Goal: Task Accomplishment & Management: Manage account settings

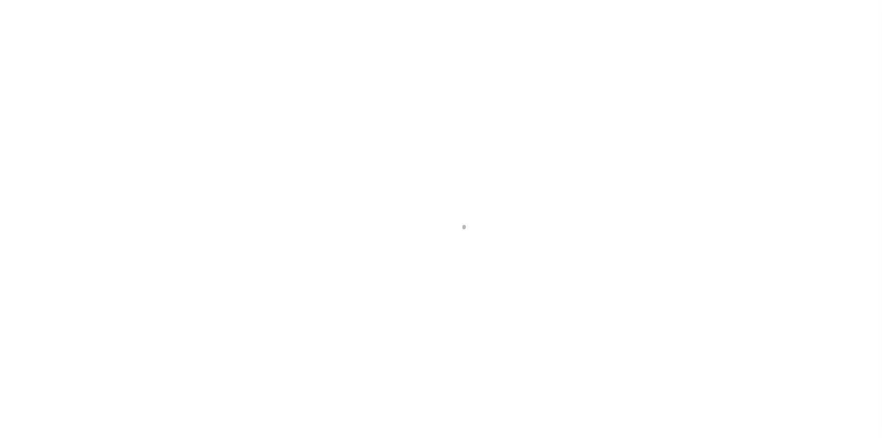
scroll to position [23, 0]
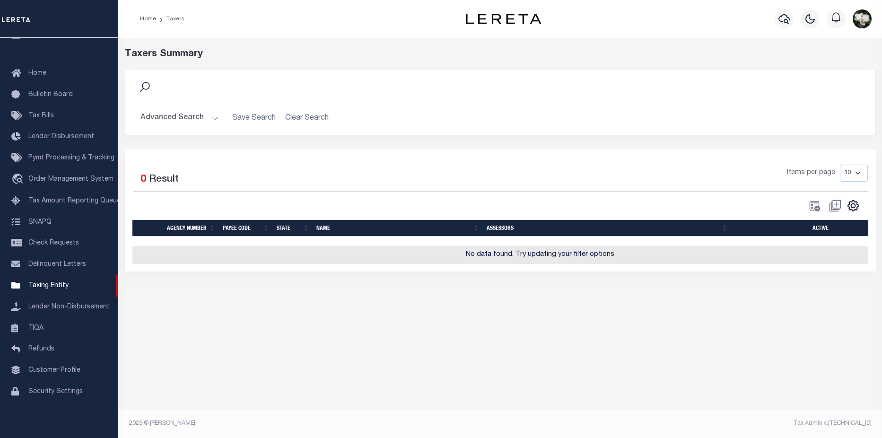
click at [176, 121] on button "Advanced Search" at bounding box center [179, 118] width 78 height 18
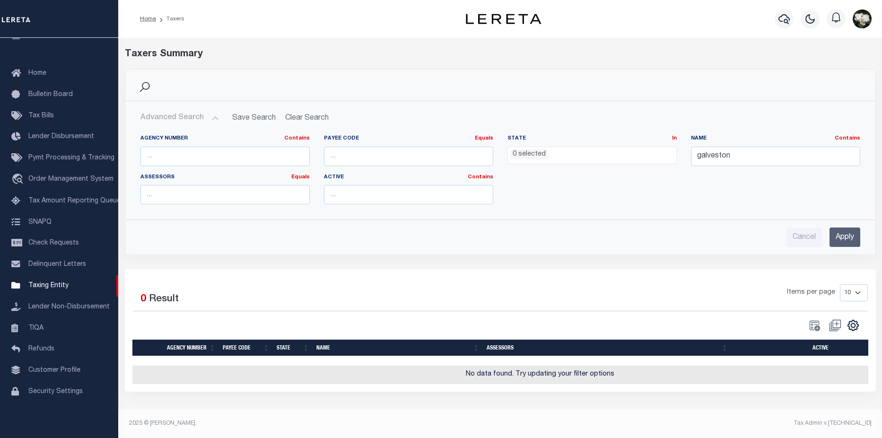
click at [638, 156] on ul "0 selected" at bounding box center [592, 153] width 168 height 13
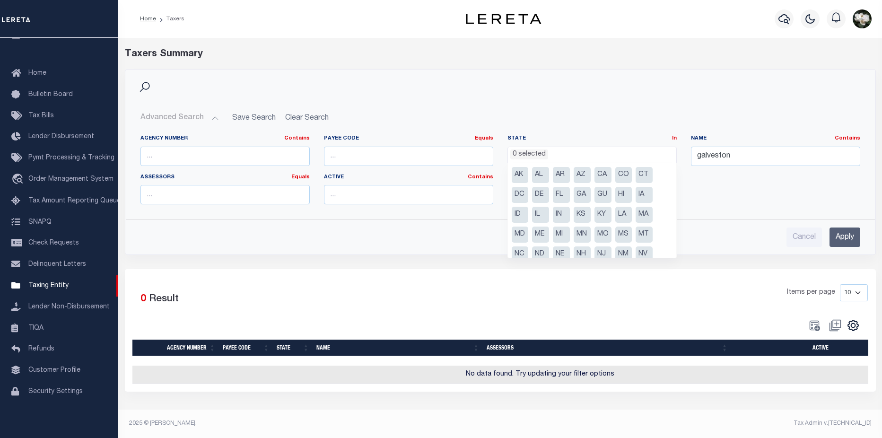
scroll to position [68, 0]
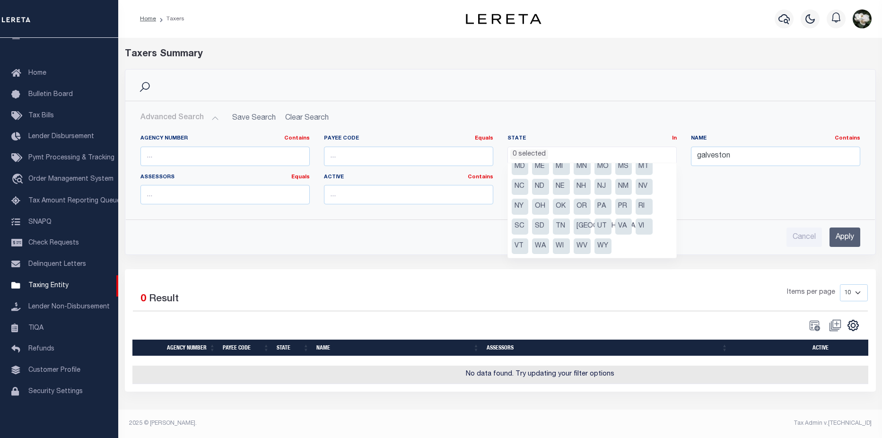
click at [524, 210] on li "NY" at bounding box center [520, 207] width 17 height 16
select select "NY"
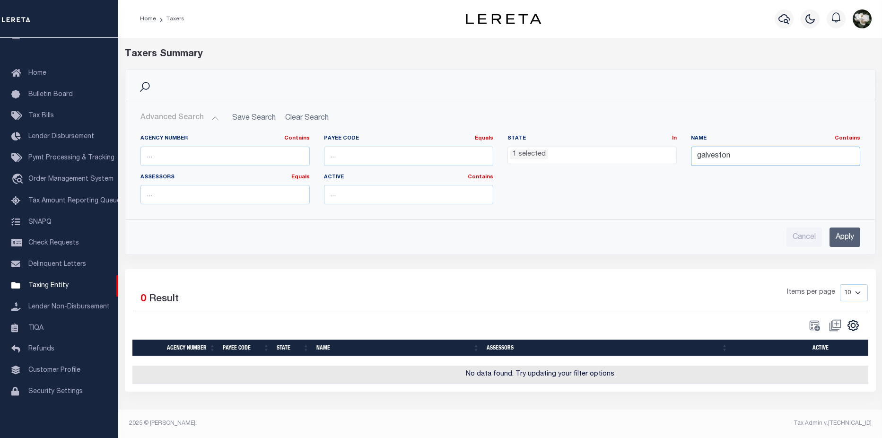
drag, startPoint x: 766, startPoint y: 155, endPoint x: 740, endPoint y: 158, distance: 26.2
click at [740, 158] on input "galveston" at bounding box center [775, 156] width 169 height 19
drag, startPoint x: 753, startPoint y: 154, endPoint x: 716, endPoint y: 155, distance: 37.4
click at [716, 155] on input "galveston" at bounding box center [775, 156] width 169 height 19
drag, startPoint x: 737, startPoint y: 155, endPoint x: 698, endPoint y: 157, distance: 38.3
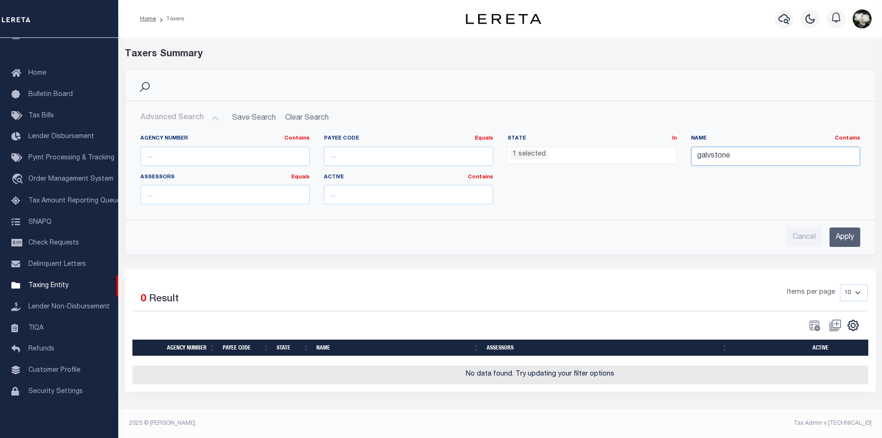
click at [698, 157] on input "galvstone" at bounding box center [775, 156] width 169 height 19
type input "watervliet"
click at [842, 240] on input "Apply" at bounding box center [844, 236] width 31 height 19
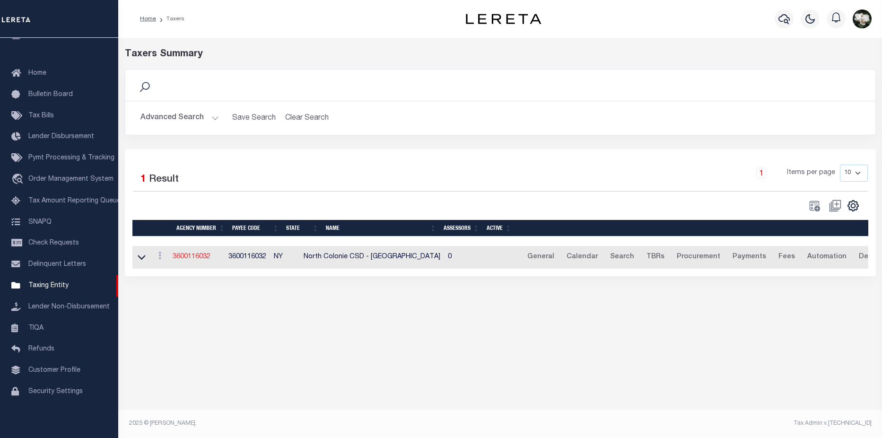
click at [187, 258] on link "3600116032" at bounding box center [192, 256] width 38 height 7
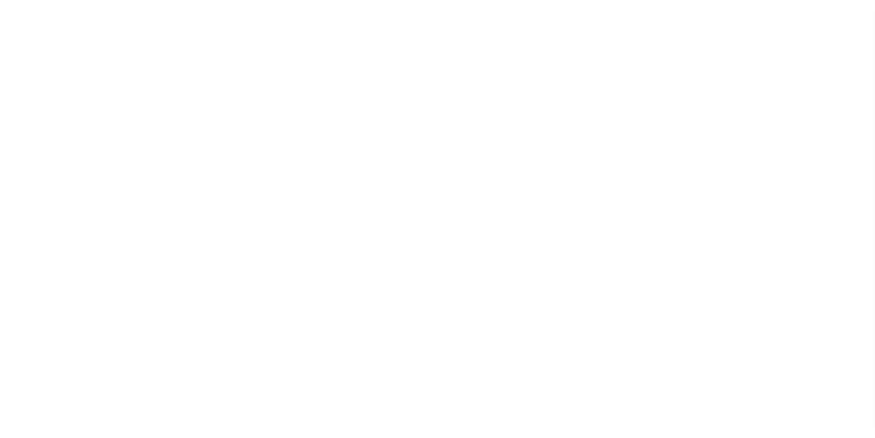
select select
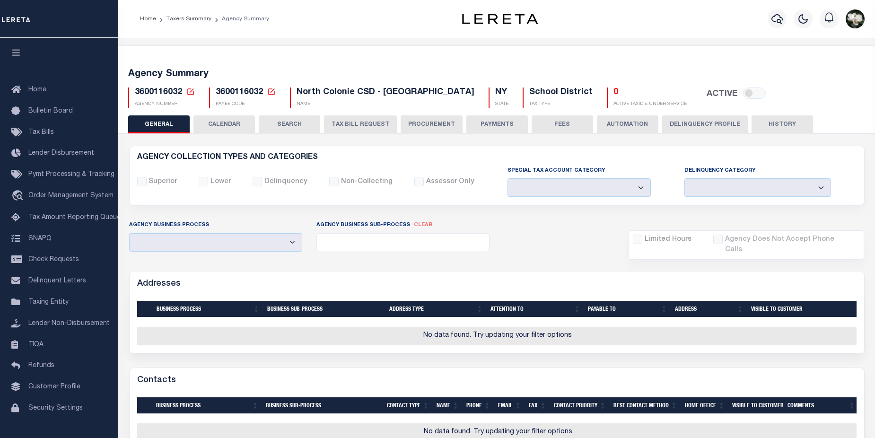
drag, startPoint x: 425, startPoint y: 125, endPoint x: 878, endPoint y: 122, distance: 453.4
click at [425, 125] on button "PROCUREMENT" at bounding box center [431, 124] width 62 height 18
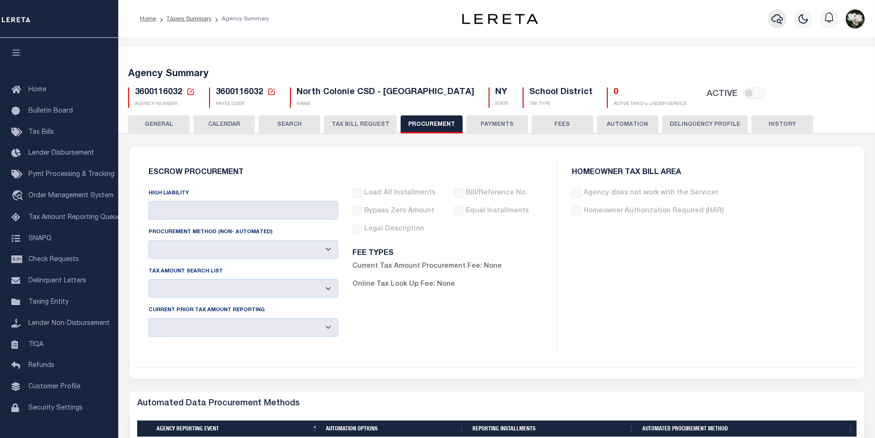
click at [769, 17] on button "button" at bounding box center [776, 18] width 19 height 19
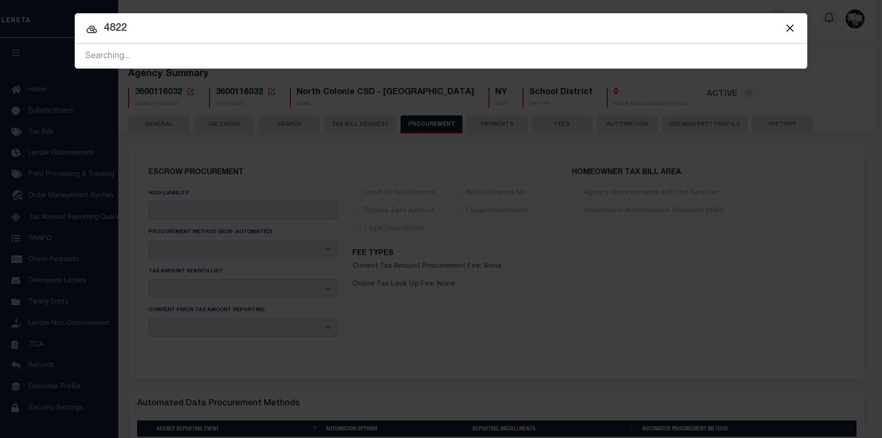
type input "48222"
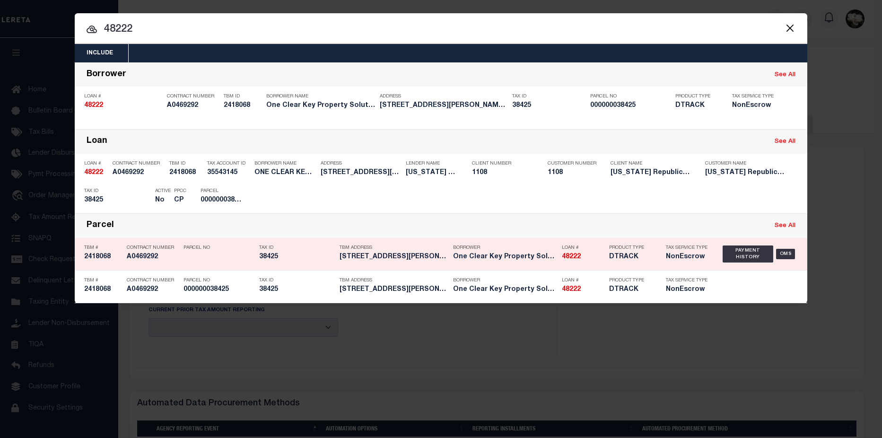
click at [679, 260] on h5 "NonEscrow" at bounding box center [687, 257] width 43 height 8
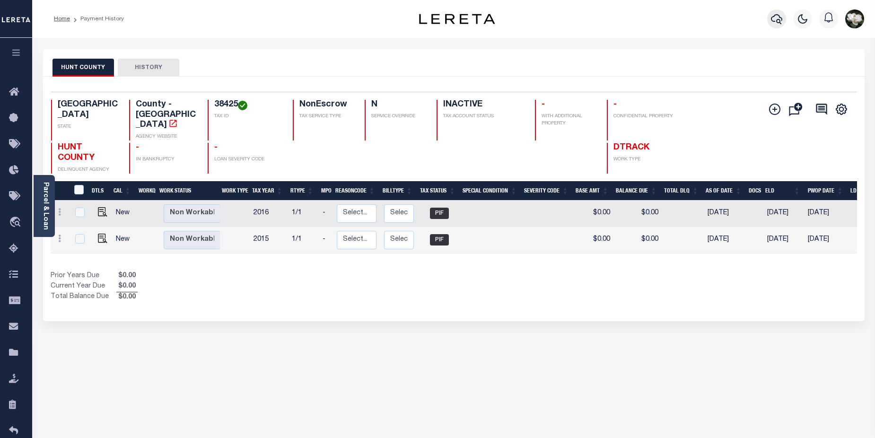
click at [775, 17] on icon "button" at bounding box center [776, 18] width 11 height 11
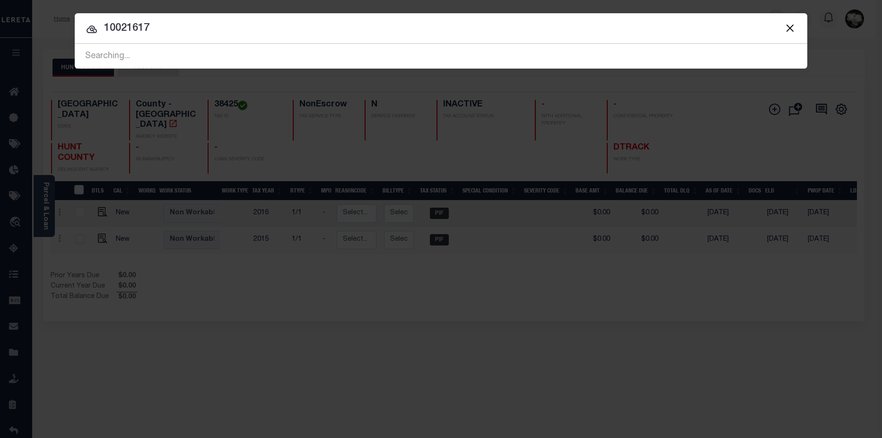
type input "10021617"
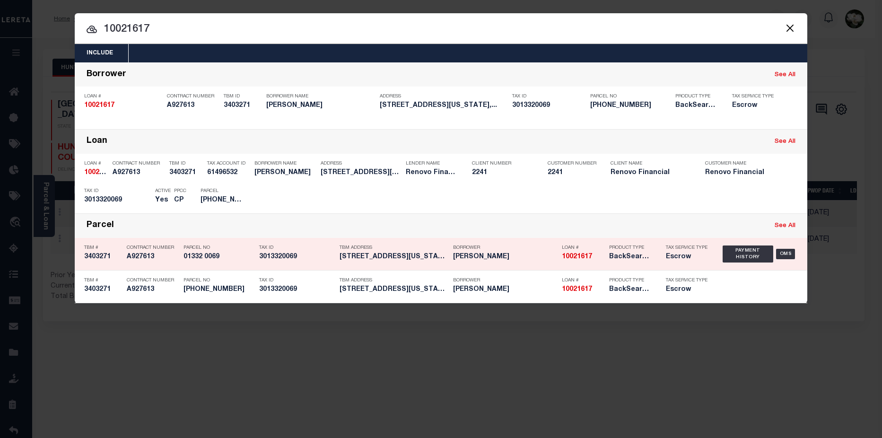
click at [464, 255] on h5 "[PERSON_NAME]" at bounding box center [505, 257] width 104 height 8
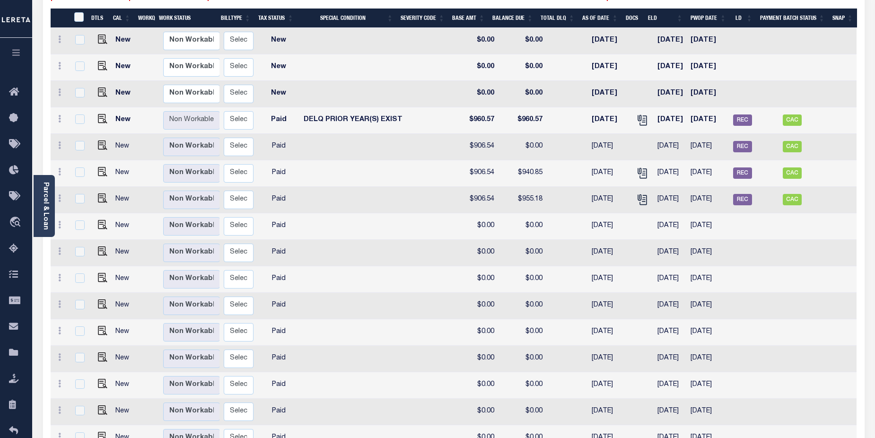
scroll to position [166, 0]
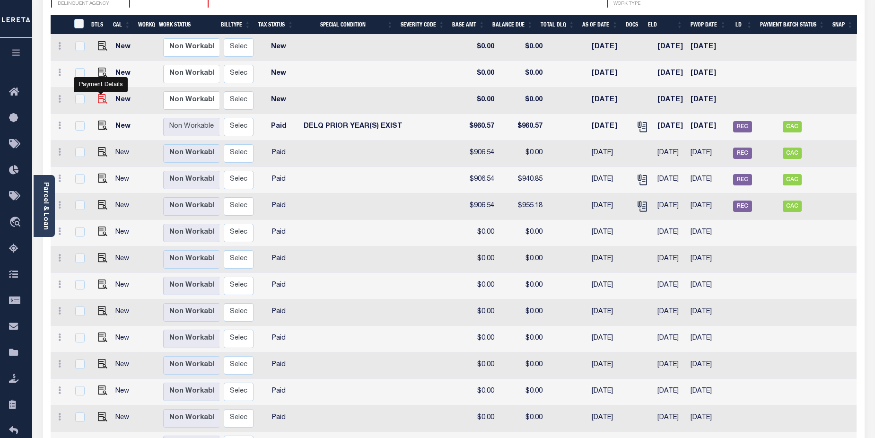
click at [101, 94] on img "" at bounding box center [102, 98] width 9 height 9
checkbox input "true"
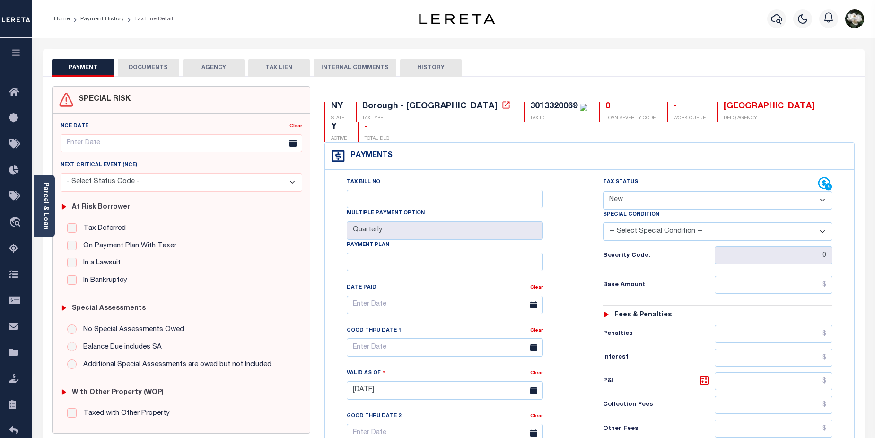
click at [820, 191] on select "- Select Status Code - Open Due/Unpaid Paid Incomplete No Tax Due Internal Refu…" at bounding box center [718, 200] width 230 height 18
select select "DUE"
click at [603, 191] on select "- Select Status Code - Open Due/Unpaid Paid Incomplete No Tax Due Internal Refu…" at bounding box center [718, 200] width 230 height 18
type input "[DATE]"
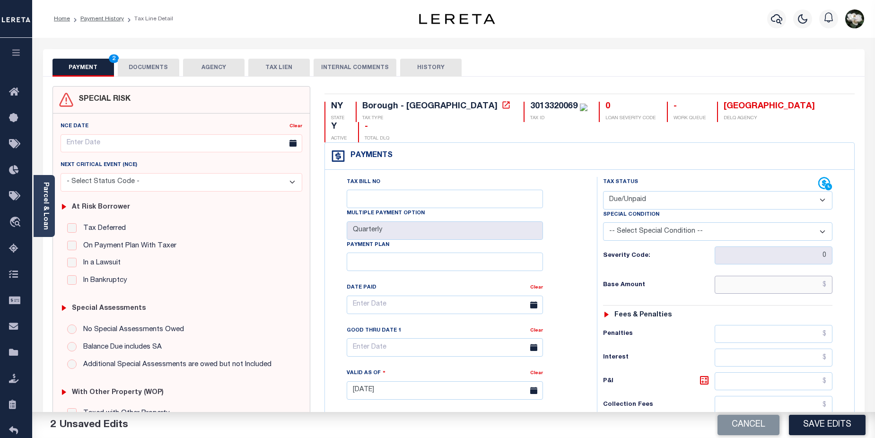
click at [764, 276] on input "text" at bounding box center [773, 285] width 118 height 18
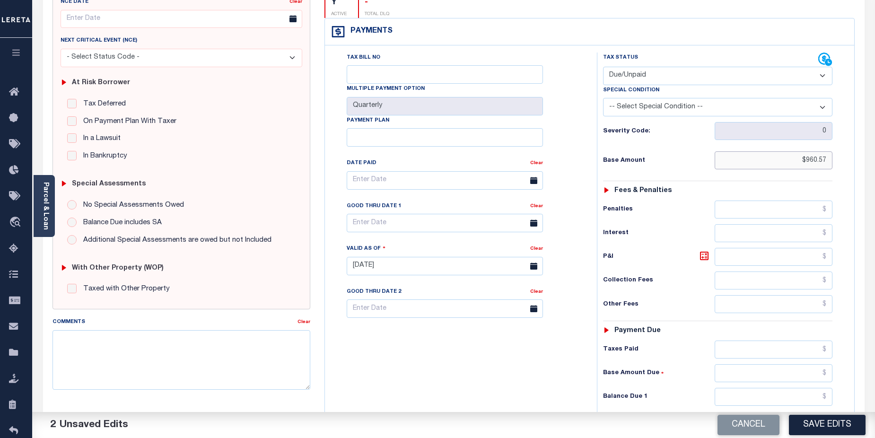
scroll to position [146, 0]
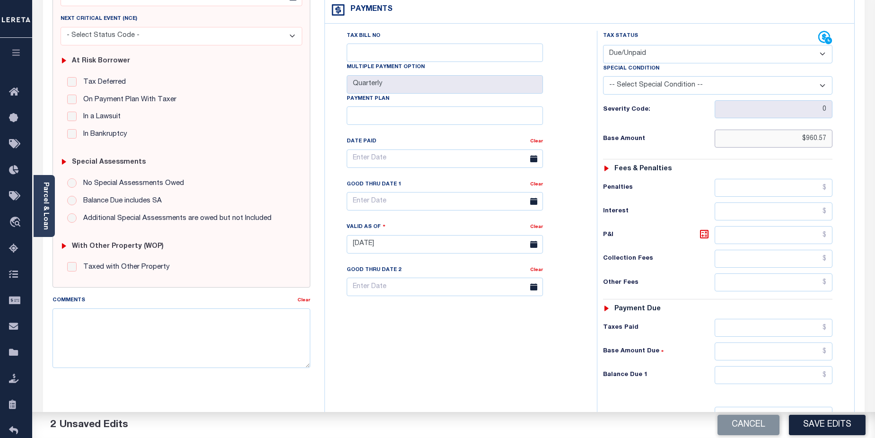
type input "$960.57"
click at [762, 366] on input "text" at bounding box center [773, 375] width 118 height 18
type input "$960.57"
click at [843, 425] on button "Save Edits" at bounding box center [827, 425] width 77 height 20
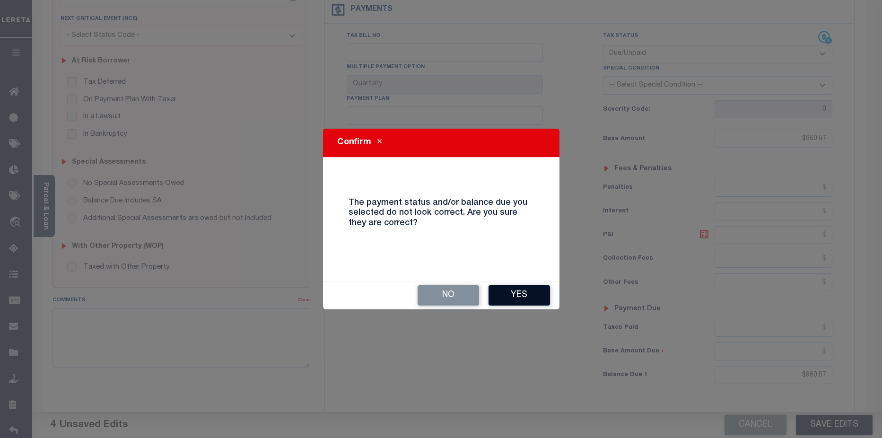
click at [531, 302] on button "Yes" at bounding box center [518, 295] width 61 height 20
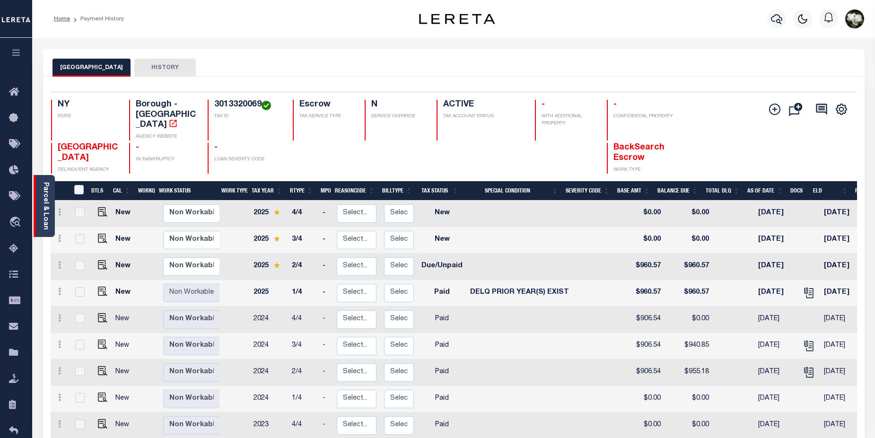
click at [41, 200] on div "Parcel & Loan" at bounding box center [44, 206] width 21 height 62
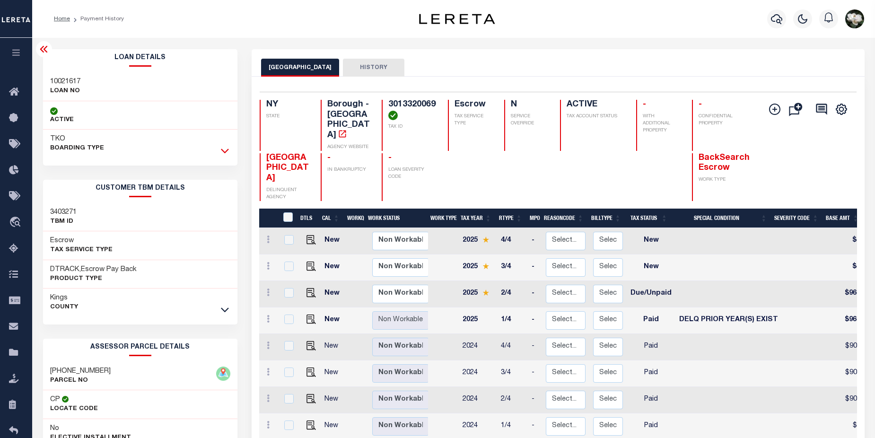
click at [223, 151] on icon at bounding box center [225, 151] width 8 height 5
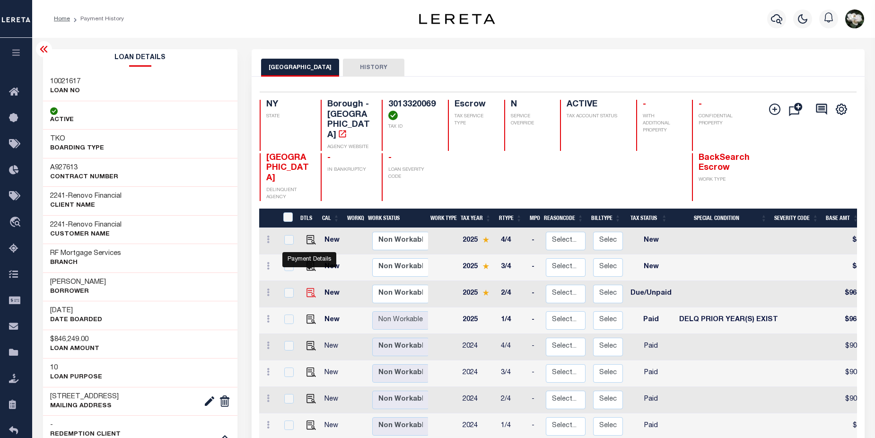
click at [311, 288] on img "" at bounding box center [310, 292] width 9 height 9
checkbox input "true"
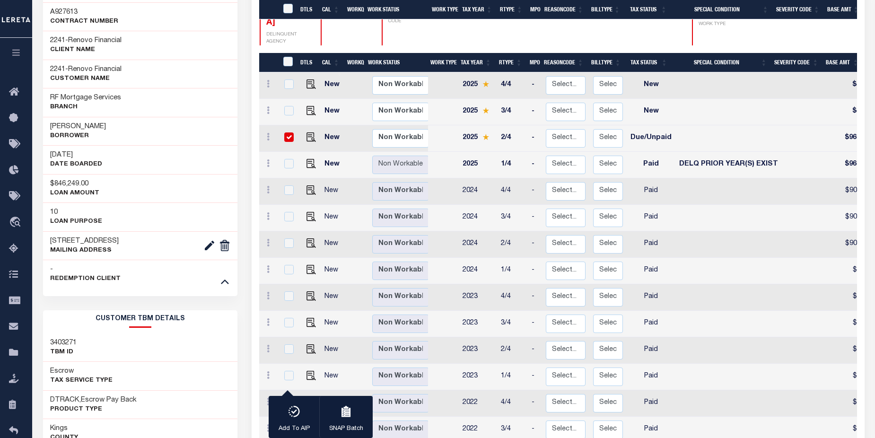
scroll to position [293, 0]
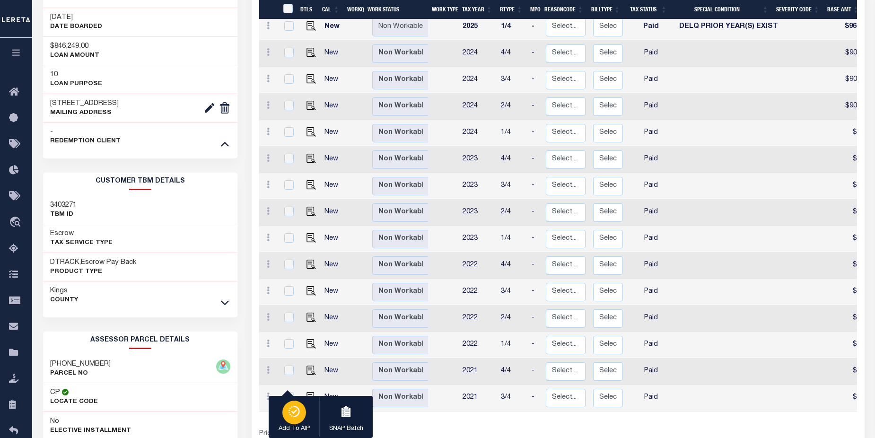
click at [296, 412] on icon "button" at bounding box center [293, 411] width 13 height 11
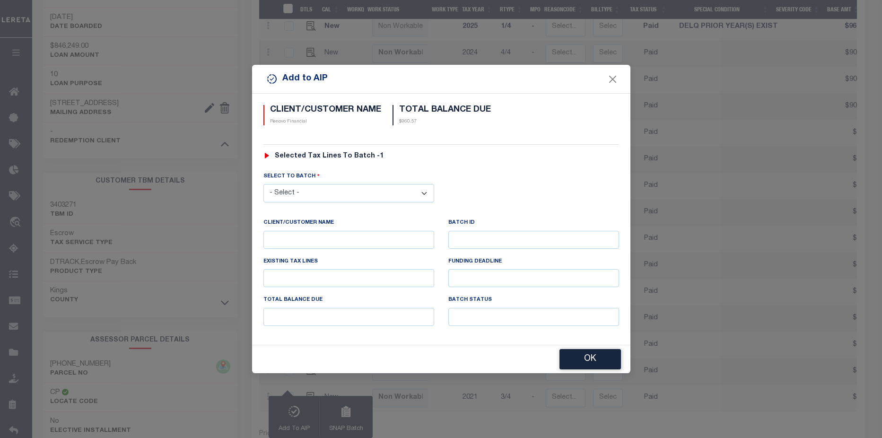
click at [427, 192] on select "- Select - 42380 42965 43235 43299 43683 44436 44450 44938 45028 45180 45253 45…" at bounding box center [348, 193] width 171 height 18
select select "45948"
click at [263, 184] on select "- Select - 42380 42965 43235 43299 43683 44436 44450 44938 45028 45180 45253 45…" at bounding box center [348, 193] width 171 height 18
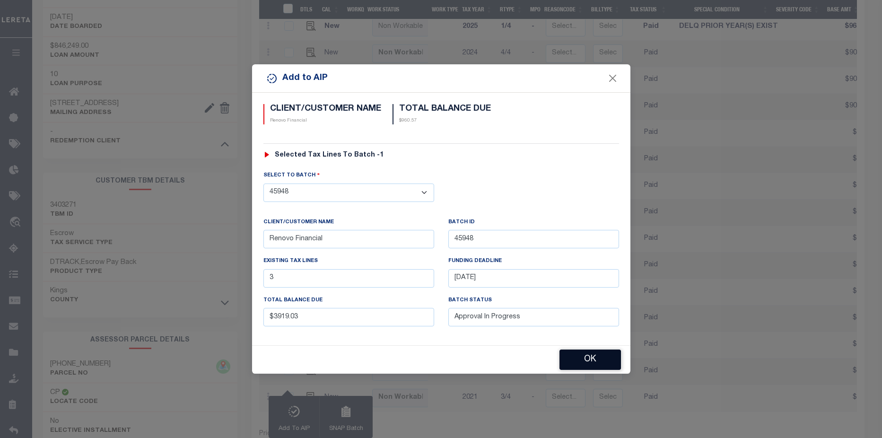
click at [590, 362] on button "OK" at bounding box center [589, 359] width 61 height 20
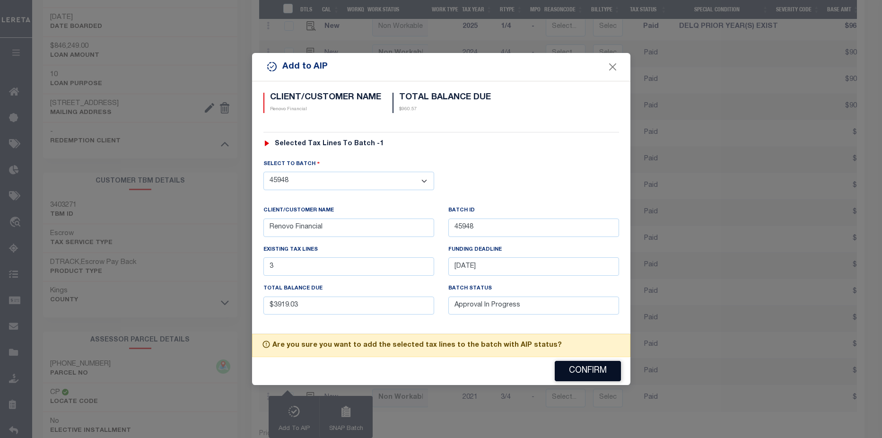
click at [590, 362] on button "Confirm" at bounding box center [588, 371] width 66 height 20
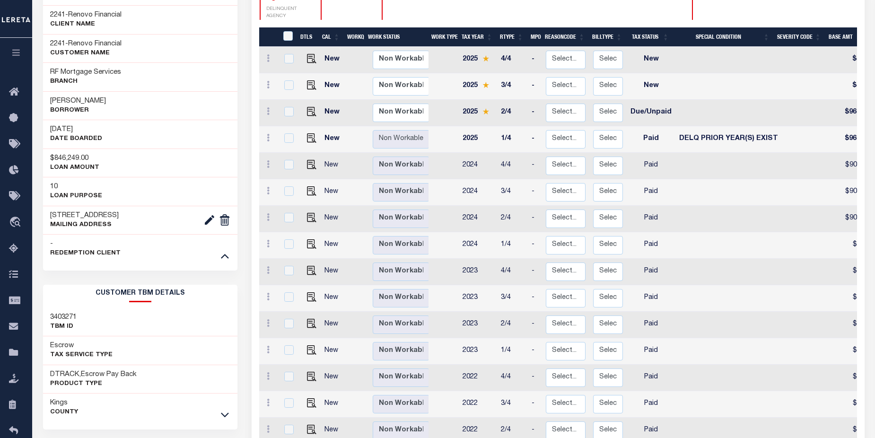
scroll to position [173, 0]
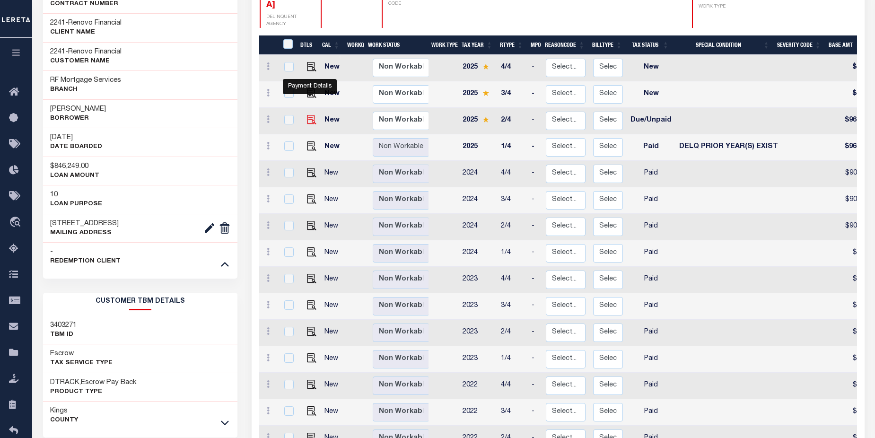
click at [312, 115] on img at bounding box center [311, 119] width 9 height 9
checkbox input "true"
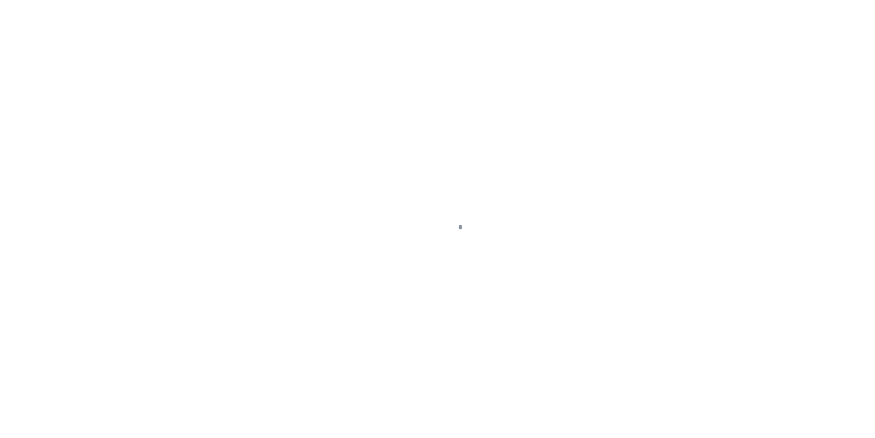
select select "DUE"
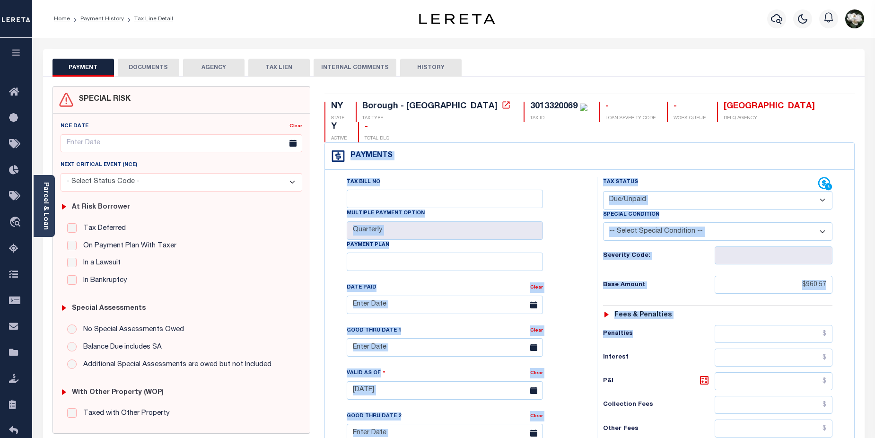
drag, startPoint x: 874, startPoint y: 117, endPoint x: 876, endPoint y: 306, distance: 188.6
click at [874, 306] on html "Home Payment History Tax Line Detail" at bounding box center [437, 360] width 875 height 721
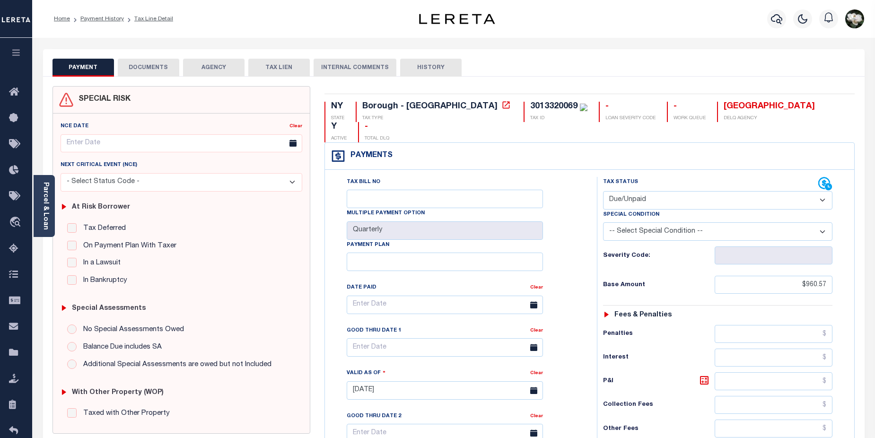
drag, startPoint x: 699, startPoint y: 23, endPoint x: 880, endPoint y: 97, distance: 195.7
click at [712, 28] on div "Profile Sign out" at bounding box center [696, 18] width 342 height 33
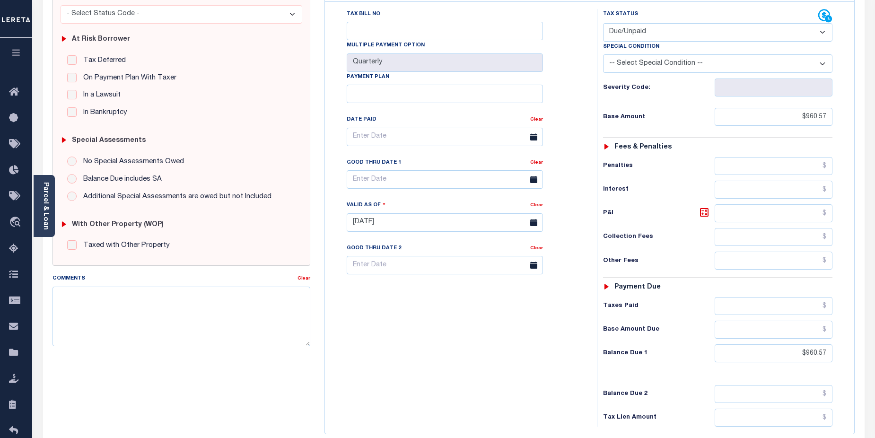
scroll to position [264, 0]
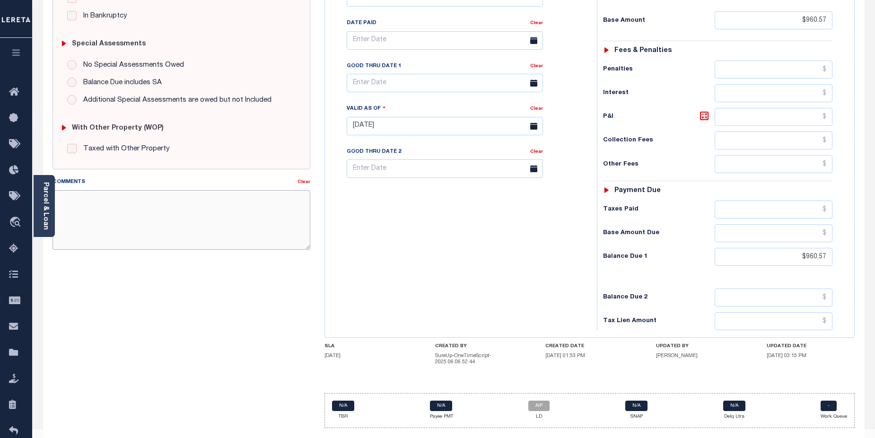
click at [204, 218] on textarea "Comments" at bounding box center [181, 220] width 258 height 60
click at [133, 207] on textarea "Comments" at bounding box center [181, 220] width 258 height 60
paste textarea "CAS-474377 2025/annual dlq Base $3,323.80 P/I $568.57-Lender Responsibility Tot…"
drag, startPoint x: 75, startPoint y: 201, endPoint x: 98, endPoint y: 198, distance: 22.9
click at [98, 198] on textarea "CAS-474377 2025/annual dlq Base $3,323.80 P/I $568.57-Lender Responsibility Tot…" at bounding box center [181, 220] width 258 height 60
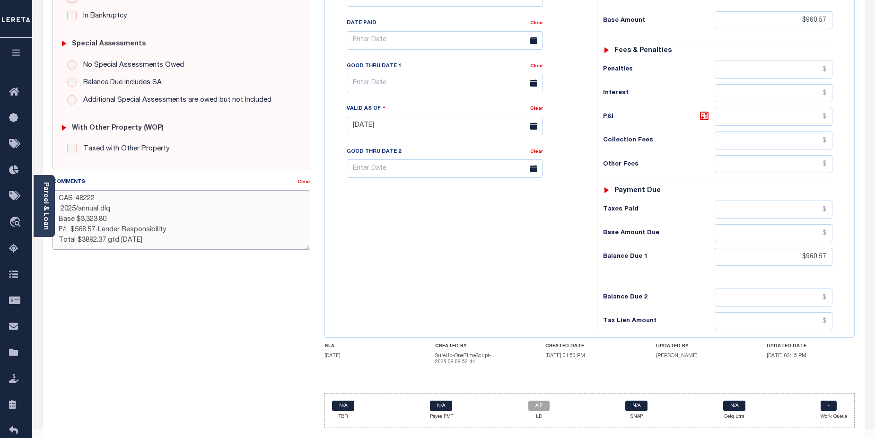
drag, startPoint x: 79, startPoint y: 208, endPoint x: 117, endPoint y: 208, distance: 37.8
click at [117, 208] on textarea "CAS-48222 2025/annual dlq Base $3,323.80 P/I $568.57-Lender Responsibility Tota…" at bounding box center [181, 220] width 258 height 60
drag, startPoint x: 78, startPoint y: 220, endPoint x: 137, endPoint y: 220, distance: 59.1
click at [137, 220] on textarea "CAS-48222 2025/2nd Base $3,323.80 P/I $568.57-Lender Responsibility Total $3892…" at bounding box center [181, 220] width 258 height 60
drag, startPoint x: 55, startPoint y: 231, endPoint x: 190, endPoint y: 230, distance: 134.3
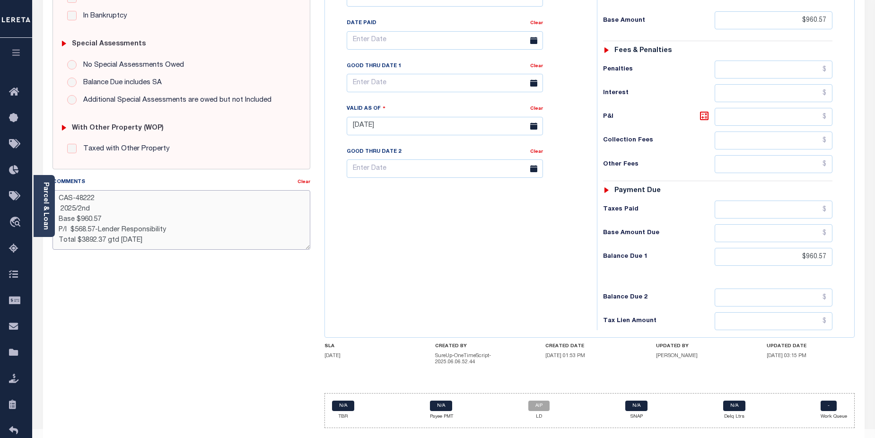
click at [190, 230] on textarea "CAS-48222 2025/2nd Base $960.57 P/I $568.57-Lender Responsibility Total $3892.3…" at bounding box center [181, 220] width 258 height 60
click at [63, 228] on textarea "CAS-48222 2025/2nd Base $960.57 Total $3892.37 gtd 08/30/2025" at bounding box center [181, 220] width 258 height 60
click at [81, 231] on textarea "CAS-48222 2025/2nd Base $960.57 Total $3892.37 gtd 08/30/2025" at bounding box center [181, 220] width 258 height 60
drag, startPoint x: 81, startPoint y: 231, endPoint x: 100, endPoint y: 233, distance: 19.0
click at [100, 233] on textarea "CAS-48222 2025/2nd Base $960.57 Total $3892.37 gtd 08/30/2025" at bounding box center [181, 220] width 258 height 60
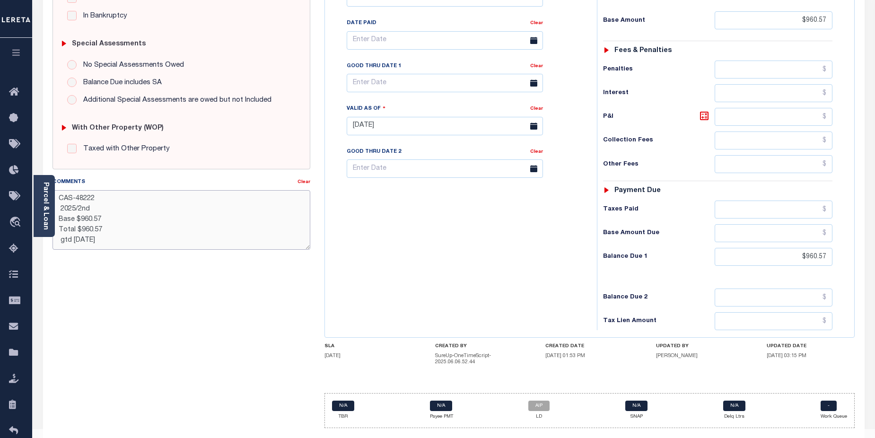
click at [64, 240] on textarea "CAS-48222 2025/2nd Base $960.57 Total $960.57 gtd 08/30/2025" at bounding box center [181, 220] width 258 height 60
click at [80, 240] on textarea "CAS-48222 2025/2nd Base $960.57 Total $960.57 Gtd 08/30/2025" at bounding box center [181, 220] width 258 height 60
click at [245, 214] on textarea "CAS-48222 2025/2nd Base $960.57 Total $960.57 Gtd 09/30/2025" at bounding box center [181, 220] width 258 height 60
type textarea "CAS-48222 2025/2nd Base $960.57 Total $960.57 Gtd 09/30/2025"
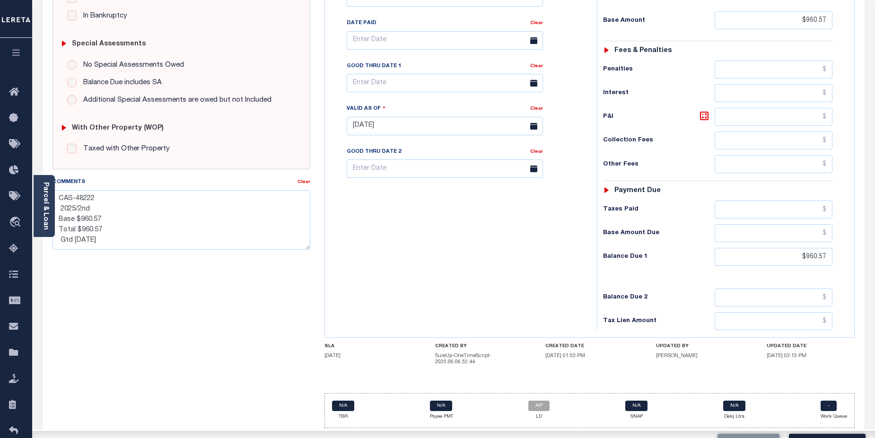
drag, startPoint x: 416, startPoint y: 229, endPoint x: 818, endPoint y: 339, distance: 417.6
click at [421, 231] on div "Tax Bill No Multiple Payment Option Quarterly Payment Plan" at bounding box center [458, 121] width 262 height 417
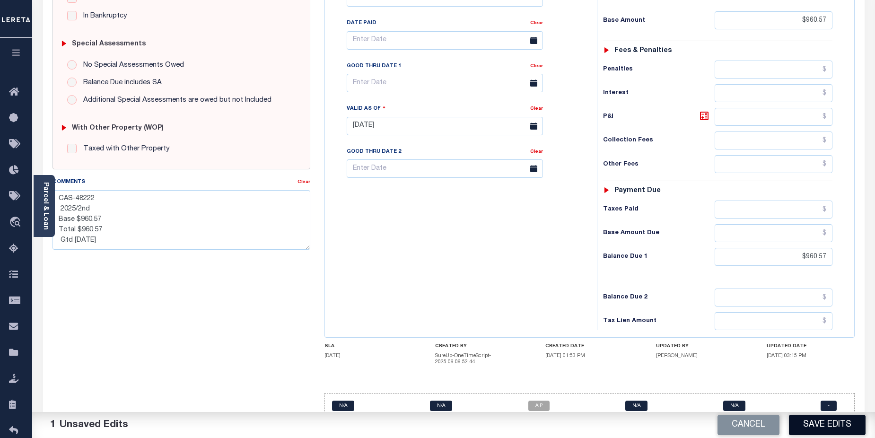
click at [827, 422] on button "Save Edits" at bounding box center [827, 425] width 77 height 20
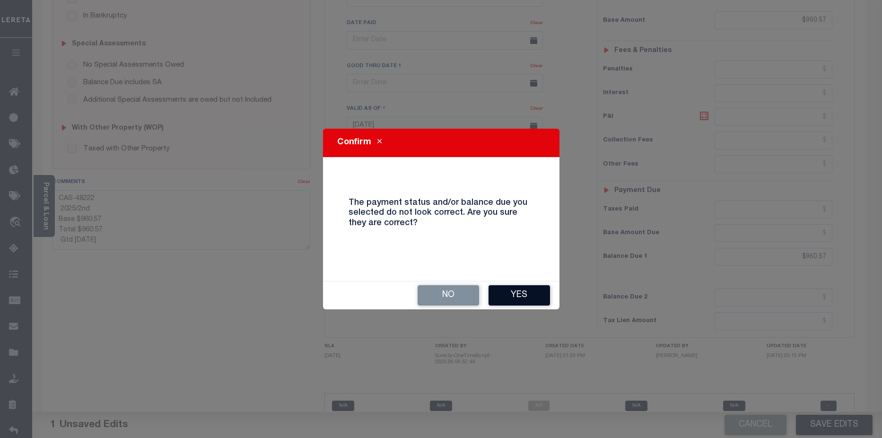
click at [527, 293] on button "Yes" at bounding box center [518, 295] width 61 height 20
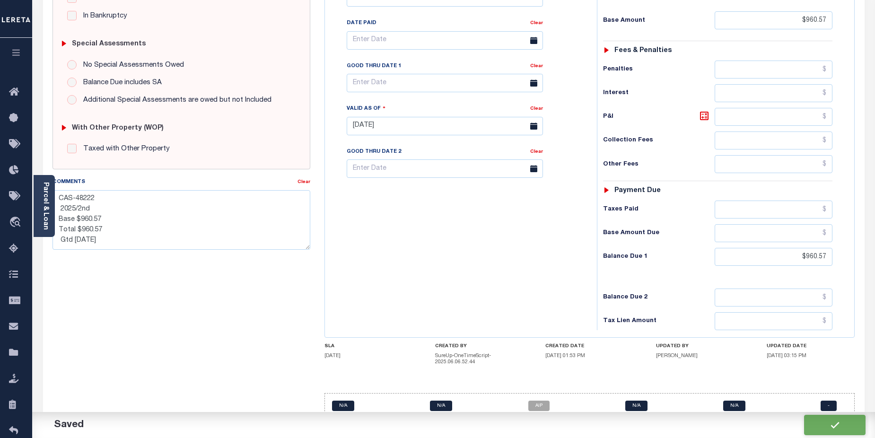
checkbox input "false"
type textarea "CAS-48222 2025/2nd Base $960.57 Total $960.57 Gtd 09/30/2025"
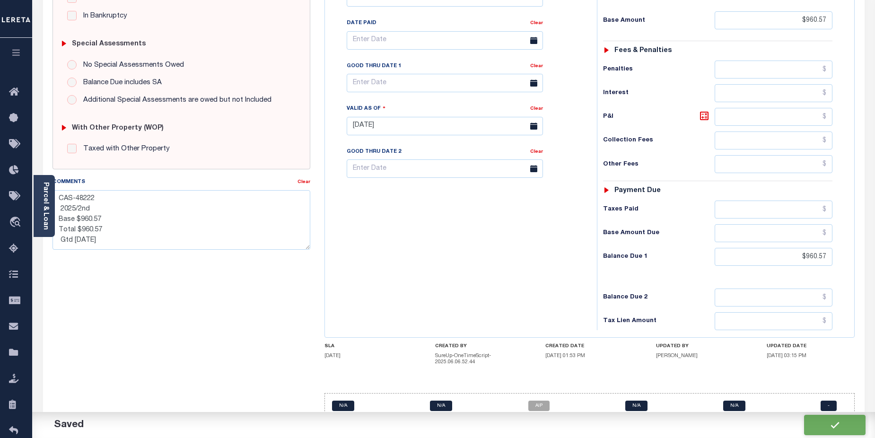
type input "$960.57"
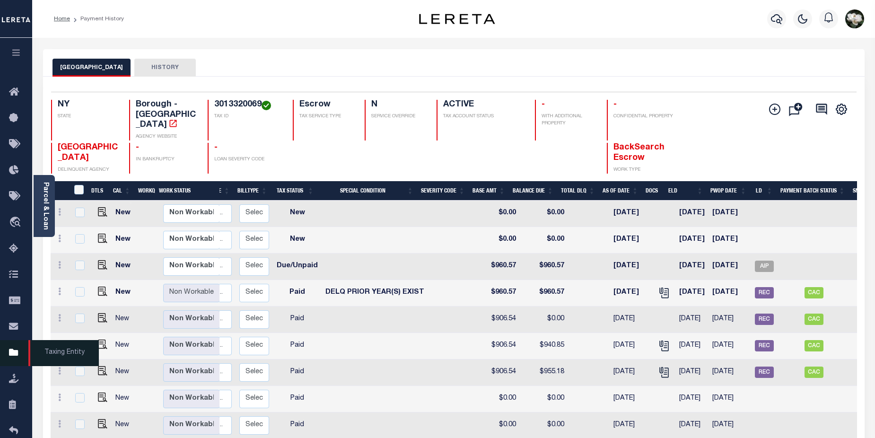
click at [15, 358] on icon at bounding box center [16, 353] width 15 height 12
click at [775, 15] on icon "button" at bounding box center [776, 18] width 11 height 11
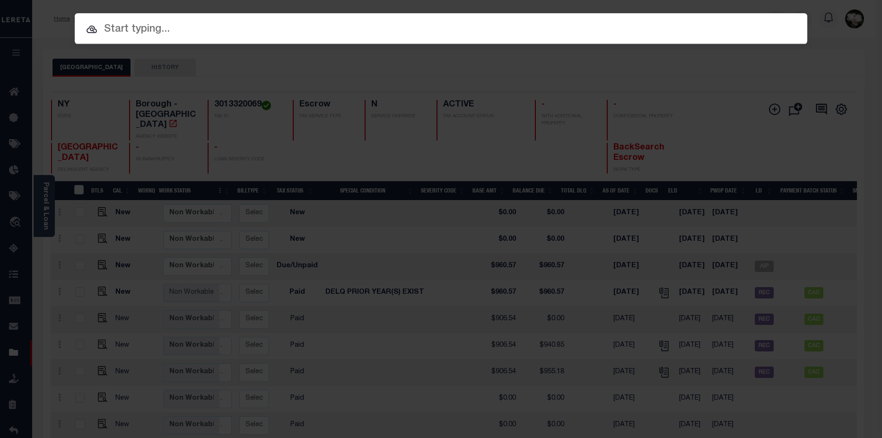
click at [211, 28] on input "text" at bounding box center [441, 29] width 732 height 17
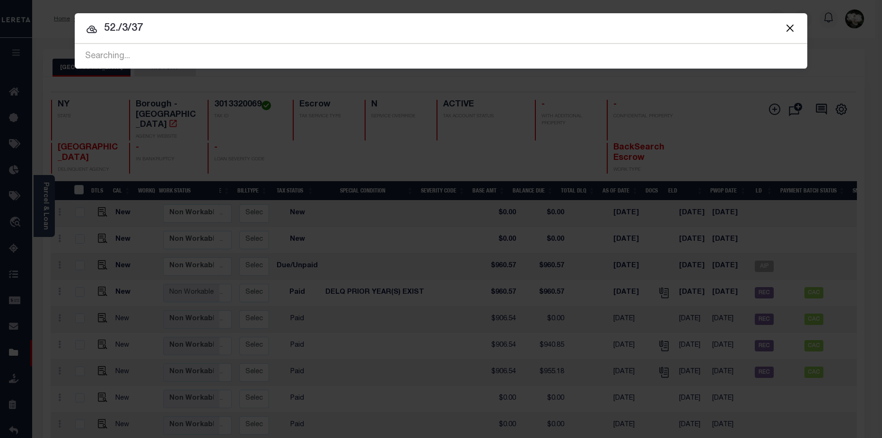
type input "52./3/37"
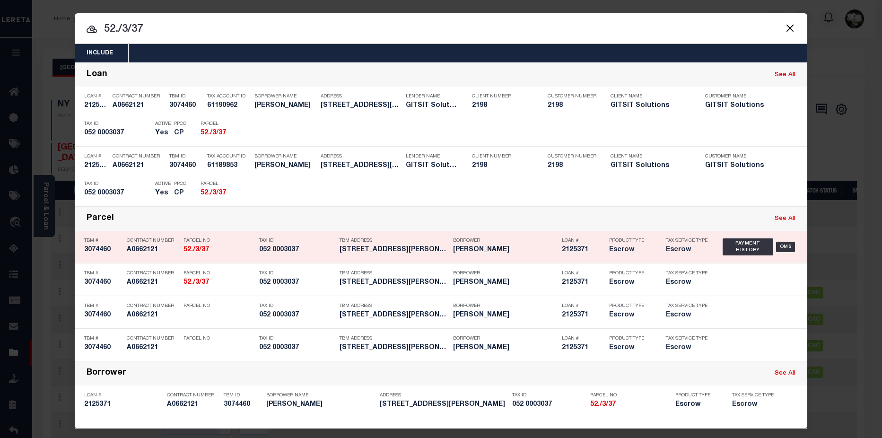
click at [555, 252] on div "Loan # 2125371" at bounding box center [578, 246] width 47 height 27
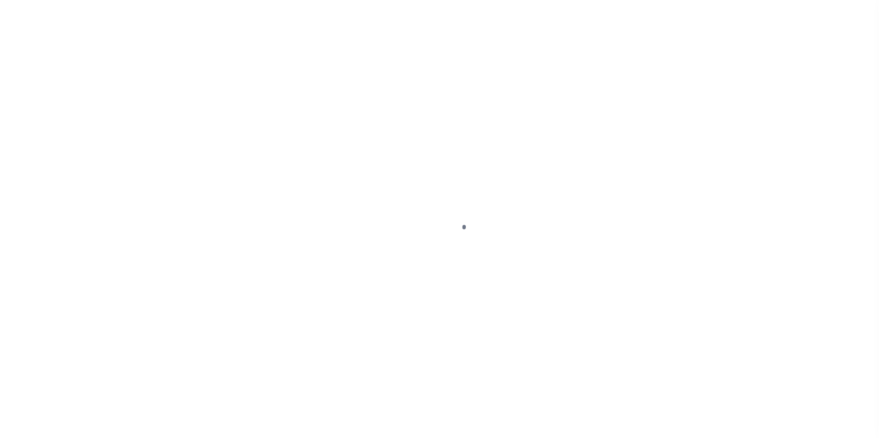
scroll to position [23, 0]
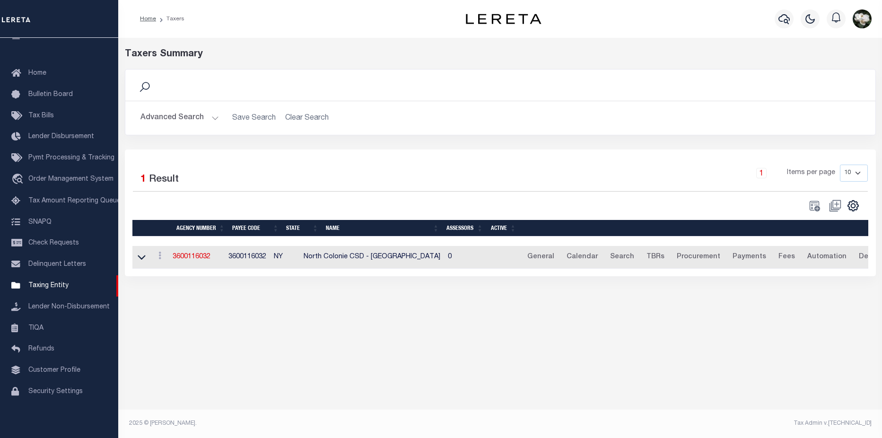
click at [184, 119] on button "Advanced Search" at bounding box center [179, 118] width 78 height 18
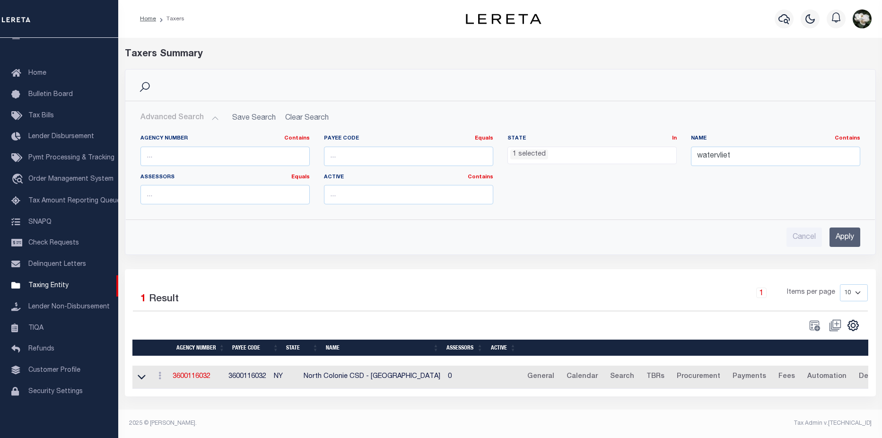
click at [570, 152] on ul "1 selected" at bounding box center [592, 153] width 168 height 13
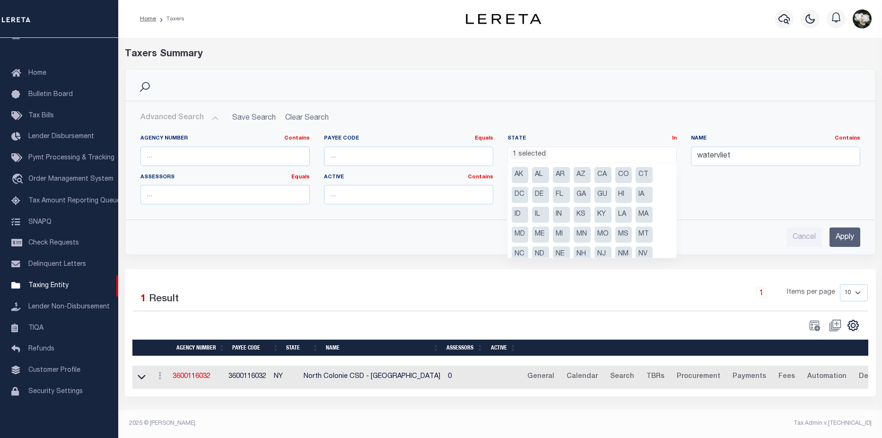
drag, startPoint x: 644, startPoint y: 178, endPoint x: 731, endPoint y: 162, distance: 88.9
click at [647, 177] on li "CT" at bounding box center [643, 175] width 17 height 16
select select "CT"
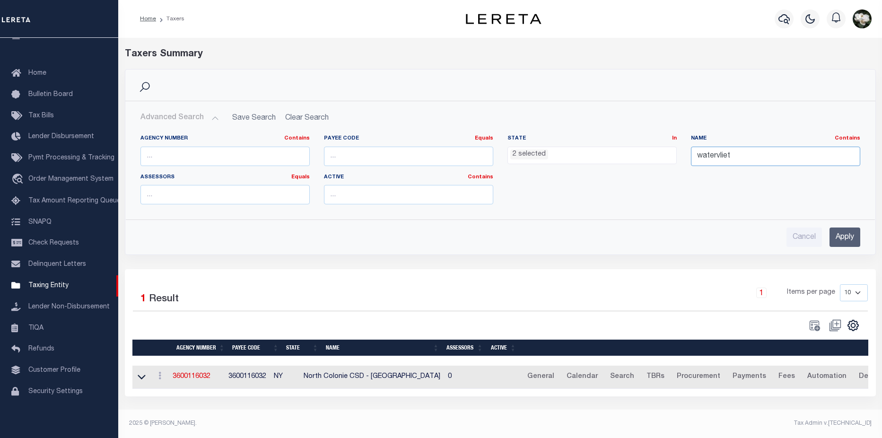
drag, startPoint x: 746, startPoint y: 153, endPoint x: 676, endPoint y: 157, distance: 69.6
click at [676, 157] on div "Agency Number Contains Contains Is Payee Code Equals Equals Is Not Equal To Is …" at bounding box center [500, 173] width 734 height 77
type input "[GEOGRAPHIC_DATA]"
click at [847, 229] on input "Apply" at bounding box center [844, 236] width 31 height 19
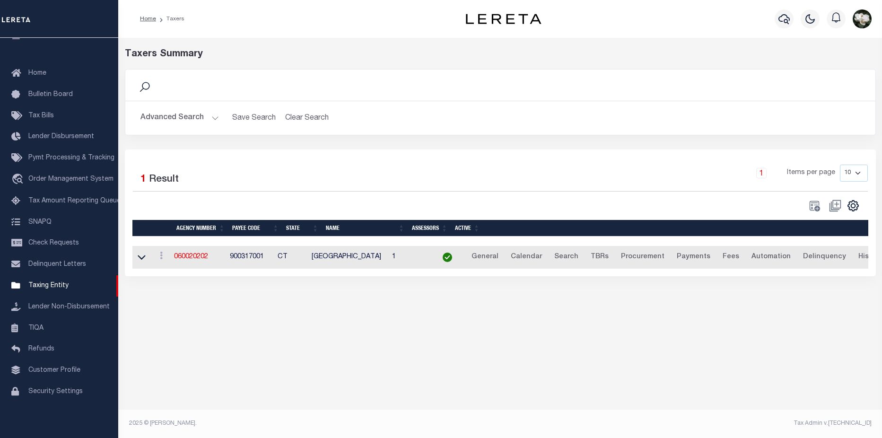
drag, startPoint x: 201, startPoint y: 259, endPoint x: 217, endPoint y: 254, distance: 16.2
click at [201, 259] on link "060020202" at bounding box center [191, 256] width 34 height 7
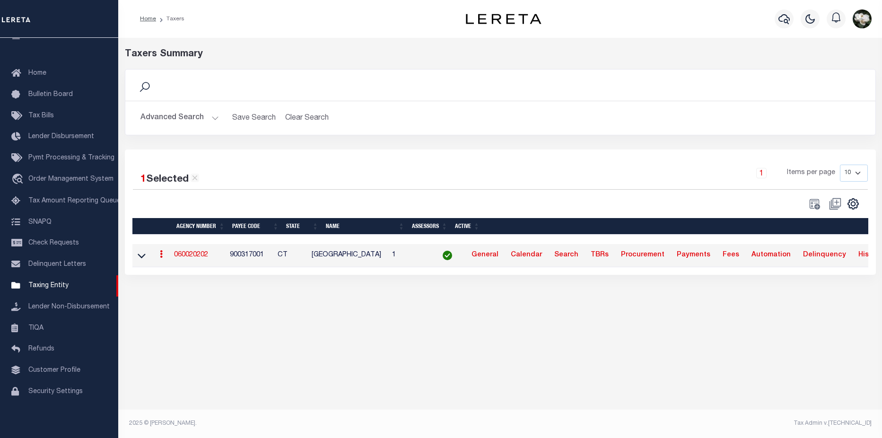
click at [187, 119] on button "Advanced Search" at bounding box center [179, 118] width 78 height 18
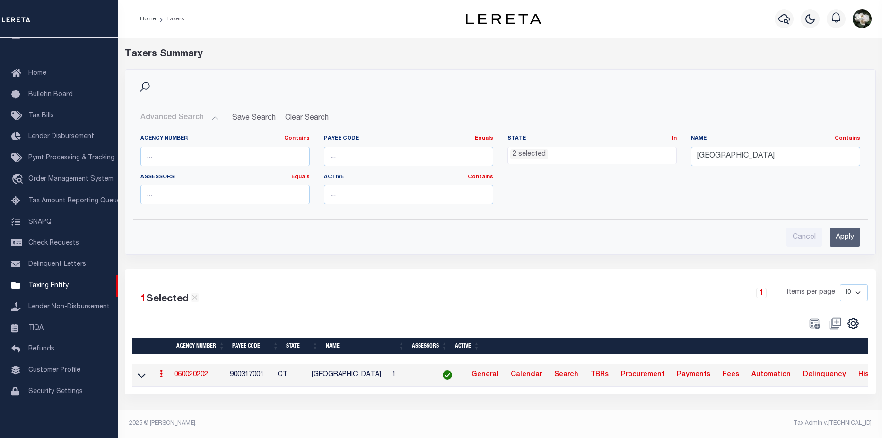
click at [596, 157] on ul "2 selected" at bounding box center [592, 153] width 168 height 13
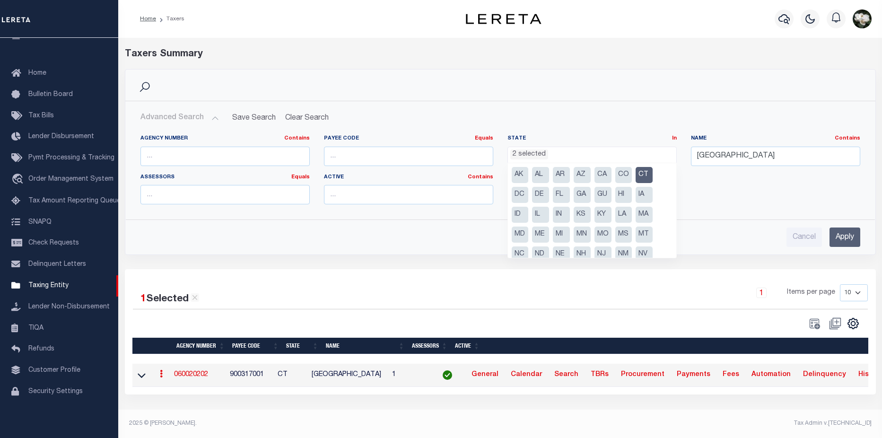
click at [638, 174] on li "CT" at bounding box center [643, 175] width 17 height 16
select select "NY"
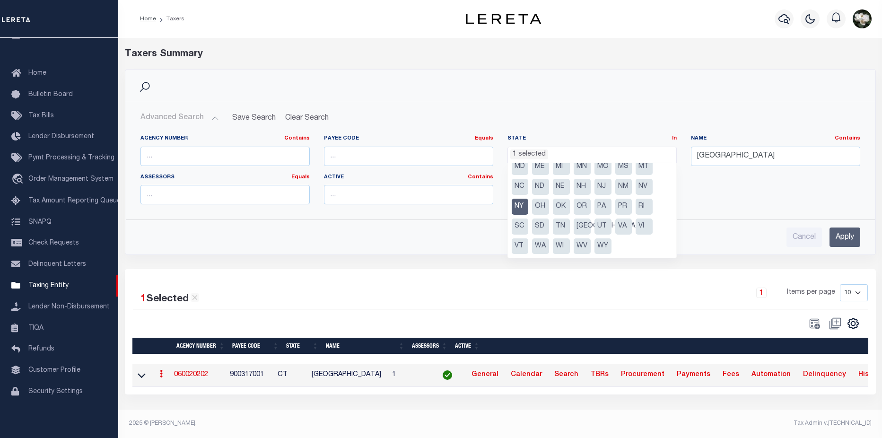
click at [523, 207] on li "NY" at bounding box center [520, 207] width 17 height 16
click at [603, 208] on li "PA" at bounding box center [602, 207] width 17 height 16
select select "PA"
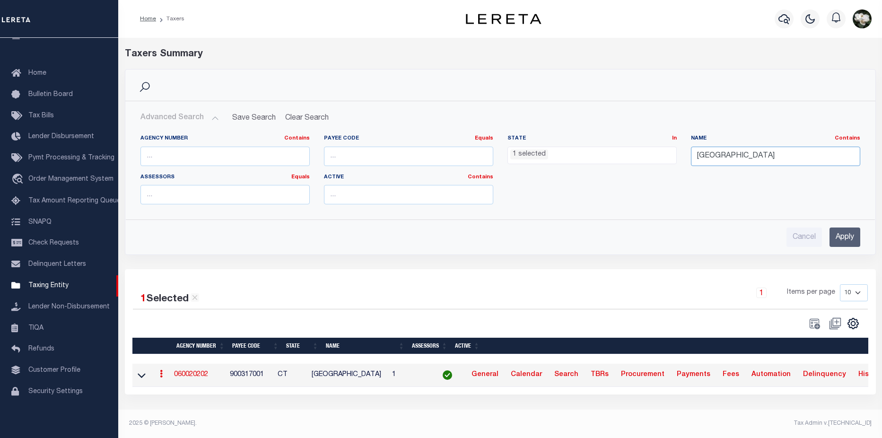
drag, startPoint x: 768, startPoint y: 160, endPoint x: 674, endPoint y: 159, distance: 93.6
click at [674, 159] on div "Agency Number Contains Contains Is Payee Code Equals Equals Is Not Equal To Is …" at bounding box center [500, 173] width 734 height 77
type input "eastchester"
click at [848, 236] on input "Apply" at bounding box center [844, 236] width 31 height 19
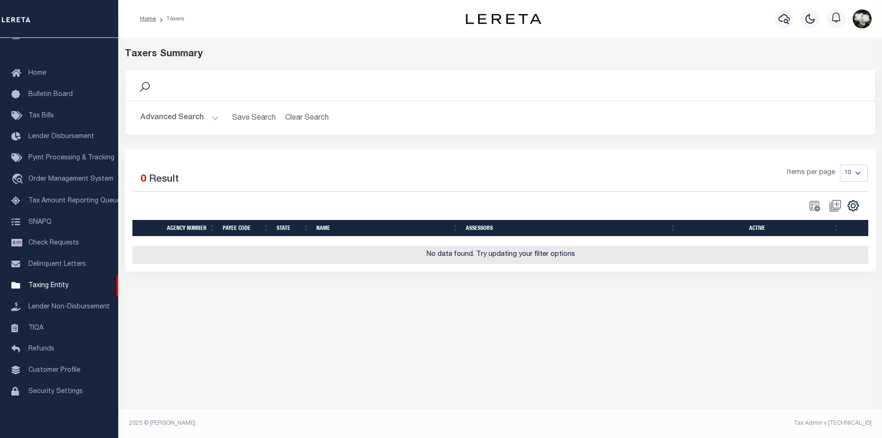
drag, startPoint x: 170, startPoint y: 118, endPoint x: 177, endPoint y: 118, distance: 6.6
click at [171, 118] on button "Advanced Search" at bounding box center [179, 118] width 78 height 18
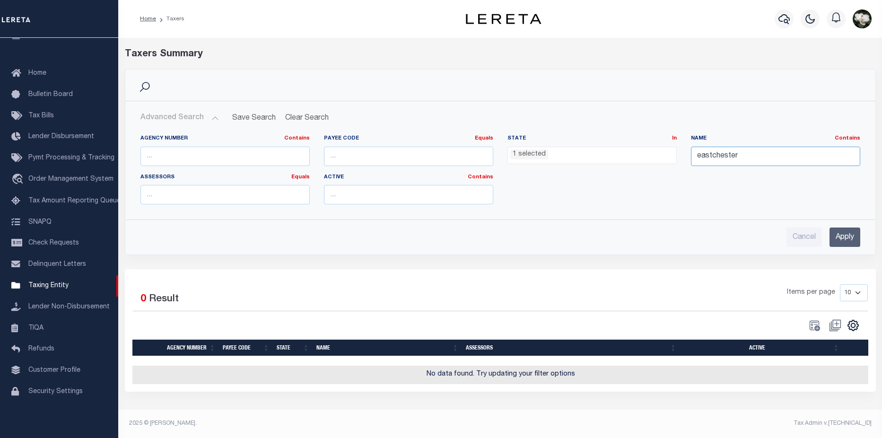
drag, startPoint x: 757, startPoint y: 157, endPoint x: 729, endPoint y: 156, distance: 27.4
click at [729, 157] on input "eastchester" at bounding box center [775, 156] width 169 height 19
click at [778, 17] on icon "button" at bounding box center [783, 18] width 11 height 11
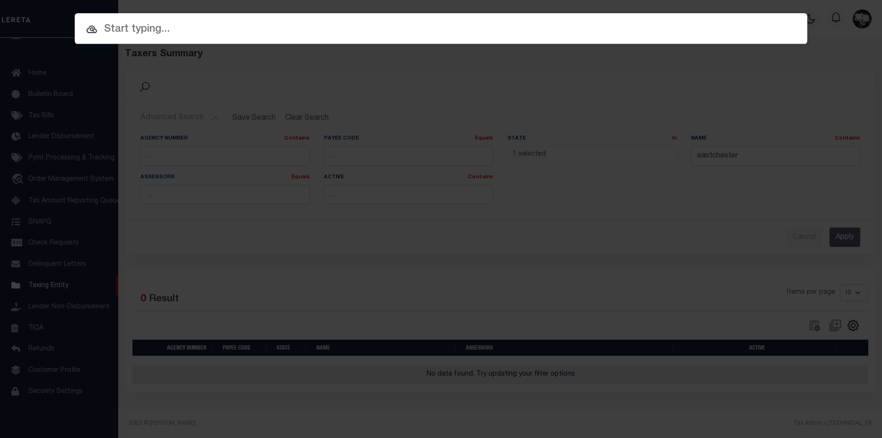
drag, startPoint x: 31, startPoint y: 111, endPoint x: 293, endPoint y: 105, distance: 261.5
click at [33, 111] on div "Include Loans TBM Customers Borrowers Payments (Lender Non-Disb) Payments (Lend…" at bounding box center [441, 219] width 882 height 438
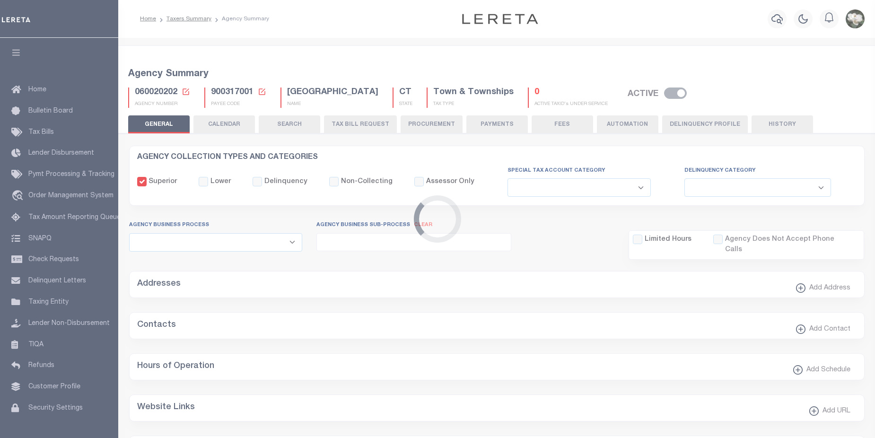
select select
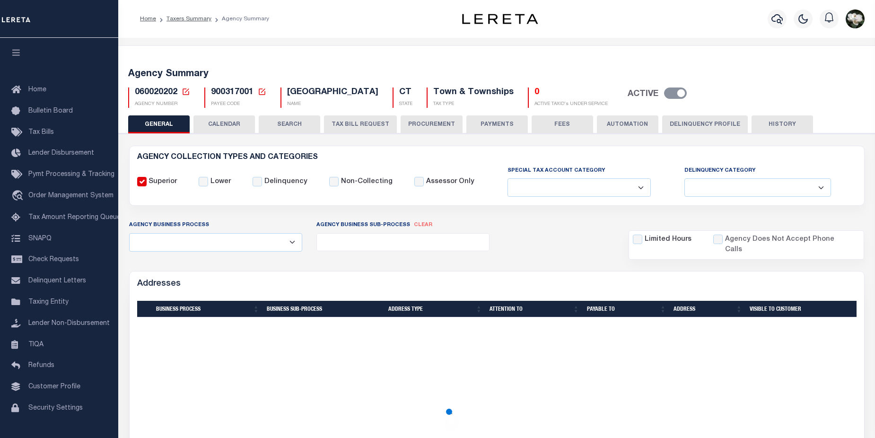
click at [424, 123] on button "PROCUREMENT" at bounding box center [431, 124] width 62 height 18
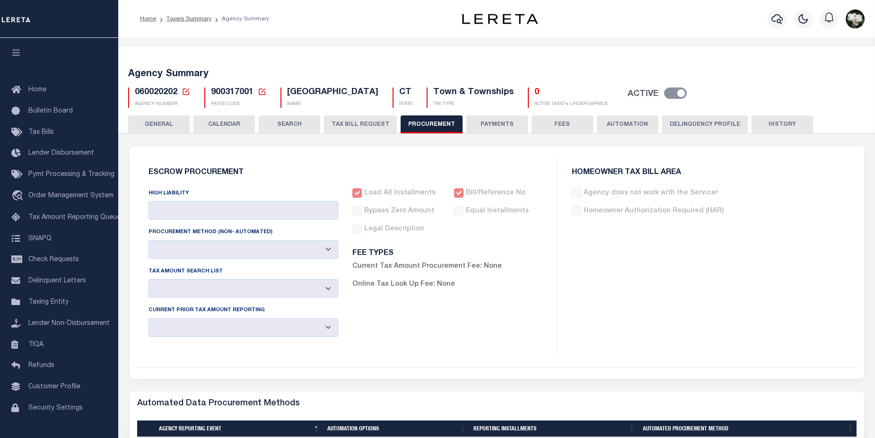
type input "$13,000"
select select "10"
select select "1"
select select "4"
checkbox input "true"
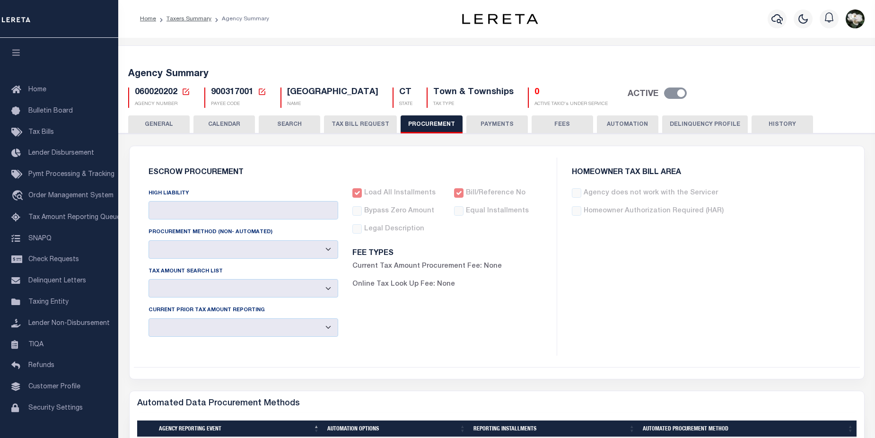
checkbox input "true"
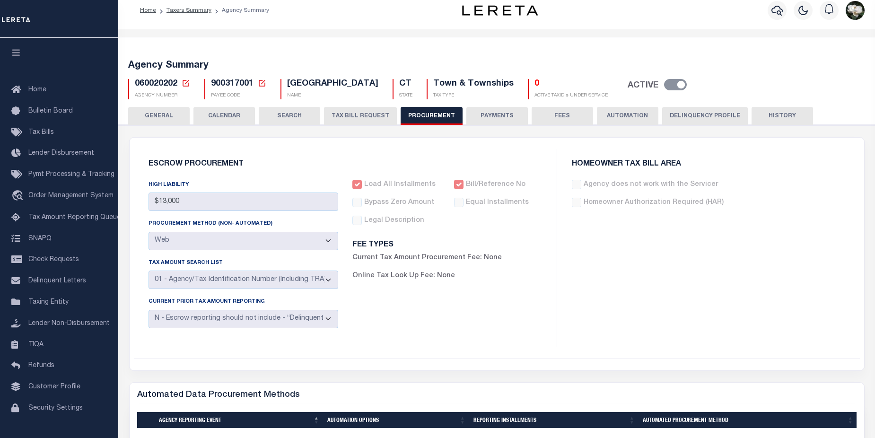
scroll to position [17, 0]
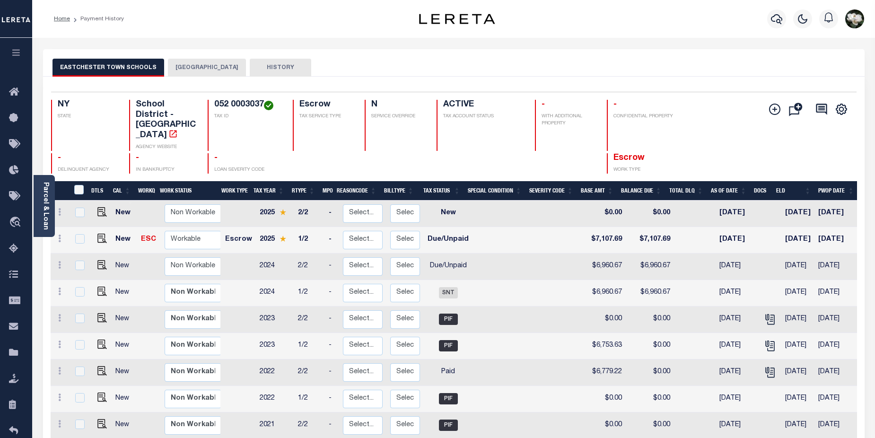
click at [106, 70] on button "EASTCHESTER TOWN SCHOOLS" at bounding box center [108, 68] width 112 height 18
click at [774, 20] on icon "button" at bounding box center [776, 18] width 11 height 11
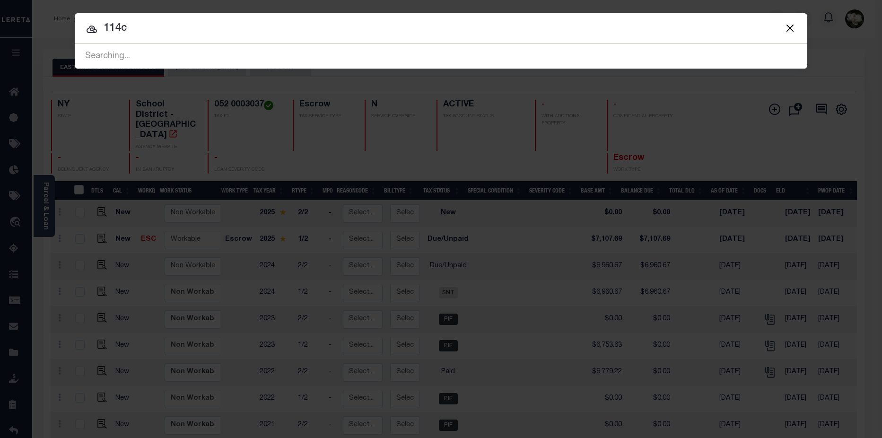
drag, startPoint x: 149, startPoint y: 27, endPoint x: 39, endPoint y: 31, distance: 110.7
click at [39, 31] on div "Include Loans TBM Customers Borrowers Payments (Lender Non-Disb) Payments (Lend…" at bounding box center [441, 219] width 882 height 438
drag, startPoint x: 176, startPoint y: 29, endPoint x: 38, endPoint y: 21, distance: 137.8
click at [38, 21] on div "Include Loans TBM Customers Borrowers Payments (Lender Non-Disb) Payments (Lend…" at bounding box center [441, 219] width 882 height 438
type input "114c00000120001"
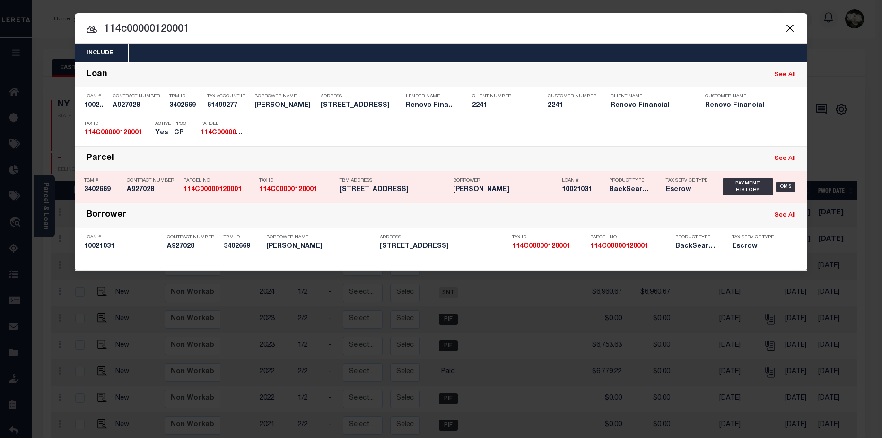
click at [521, 196] on div "Borrower TIMOTHY S FEAGANS" at bounding box center [505, 186] width 104 height 27
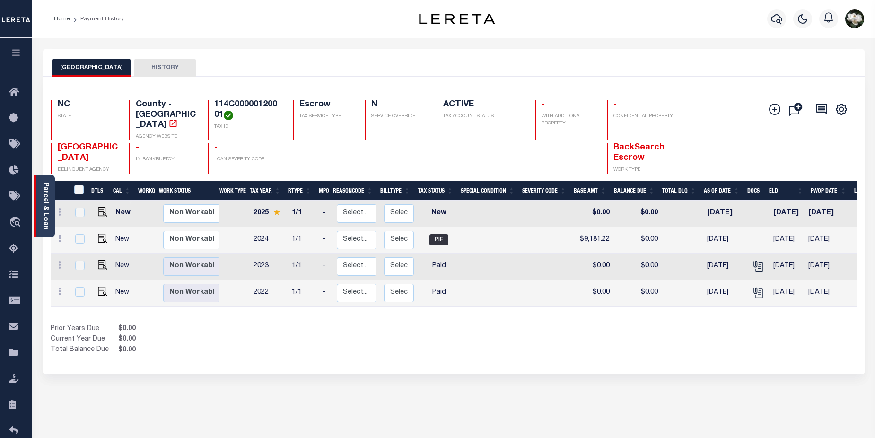
click at [42, 215] on link "Parcel & Loan" at bounding box center [45, 206] width 7 height 48
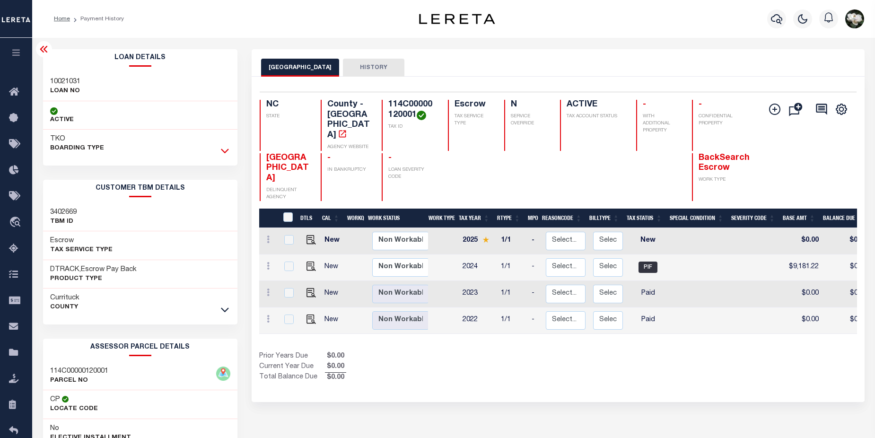
click at [223, 151] on icon at bounding box center [225, 151] width 8 height 5
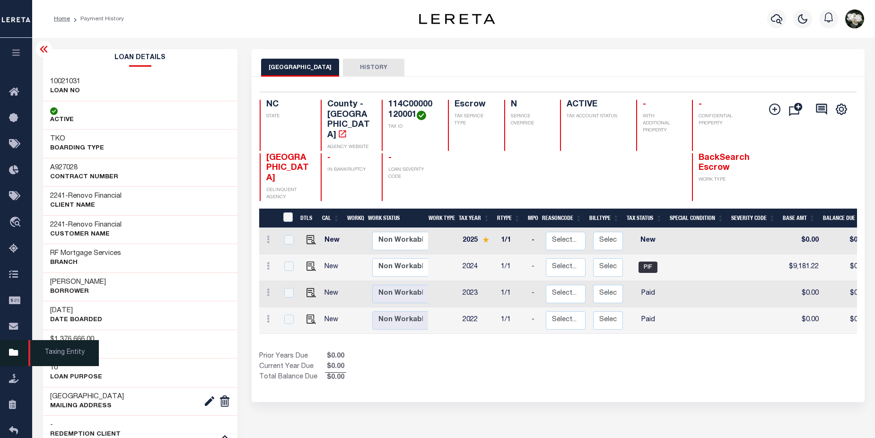
click at [9, 353] on link "Taxing Entity" at bounding box center [16, 353] width 32 height 26
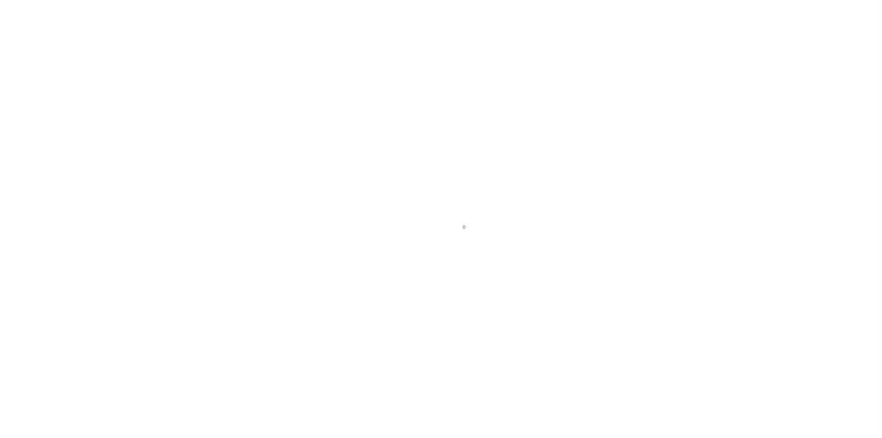
scroll to position [23, 0]
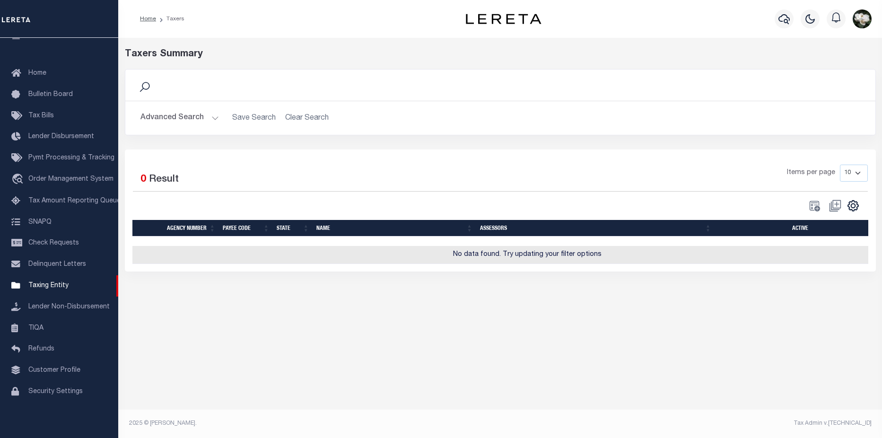
click at [182, 117] on button "Advanced Search" at bounding box center [179, 118] width 78 height 18
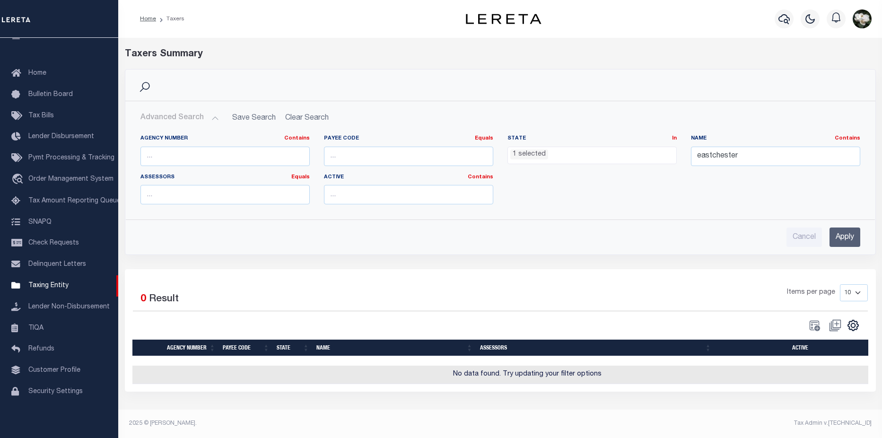
click at [661, 161] on span "1 selected" at bounding box center [591, 156] width 169 height 18
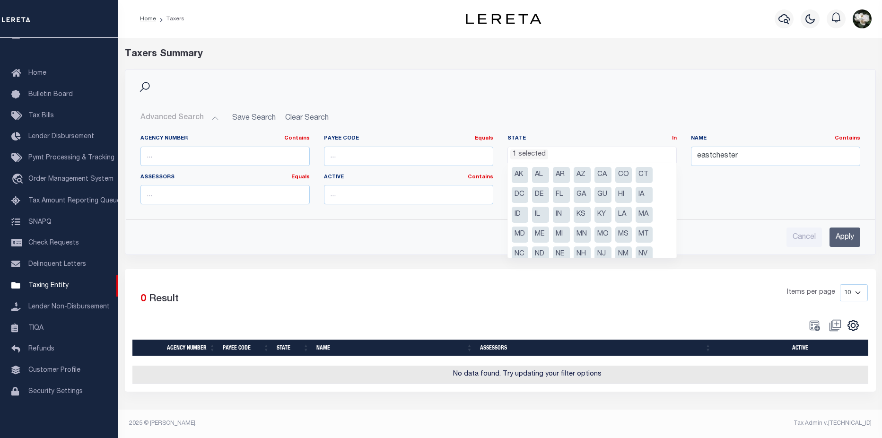
click at [521, 255] on li "NC" at bounding box center [520, 254] width 17 height 16
select select "NC"
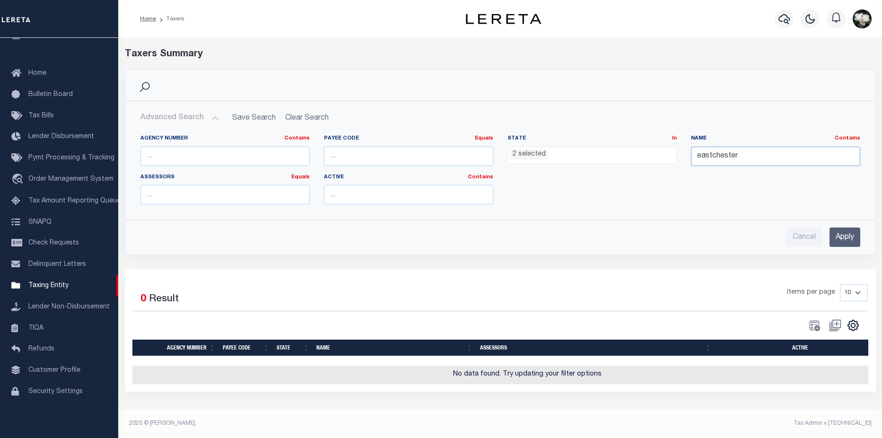
drag, startPoint x: 779, startPoint y: 156, endPoint x: 658, endPoint y: 154, distance: 121.1
click at [658, 154] on div "Agency Number Contains Contains Is Payee Code Equals Equals Is Not Equal To Is …" at bounding box center [500, 173] width 734 height 77
type input "currituck"
click at [850, 238] on input "Apply" at bounding box center [844, 236] width 31 height 19
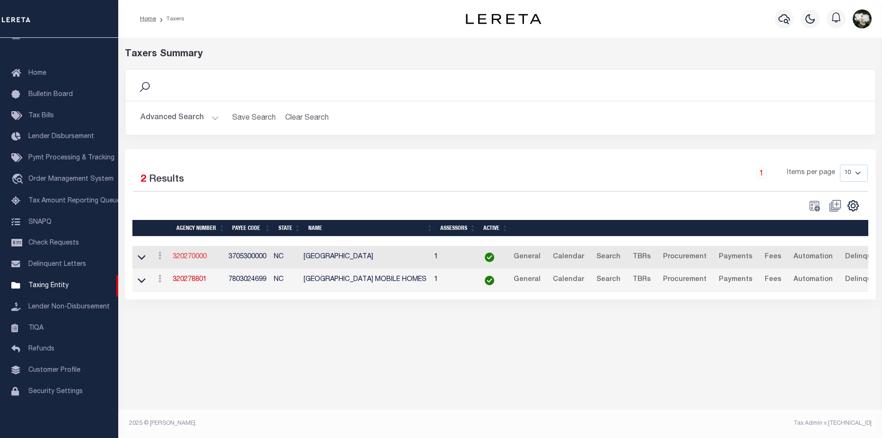
click at [190, 260] on link "320270000" at bounding box center [190, 256] width 34 height 7
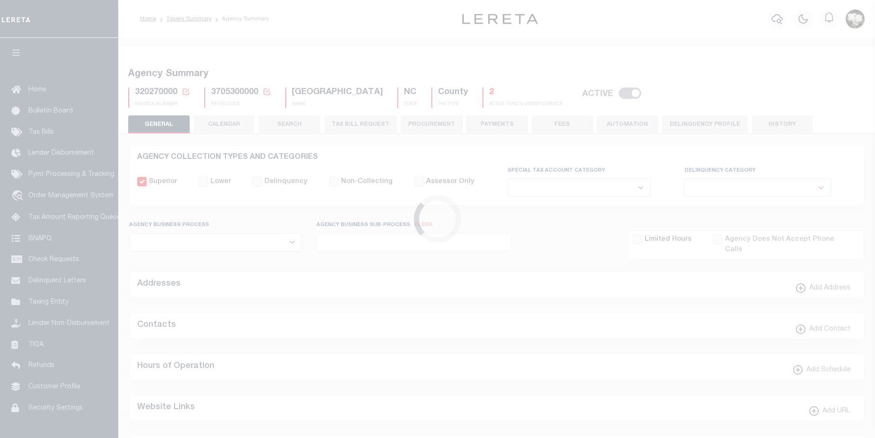
select select
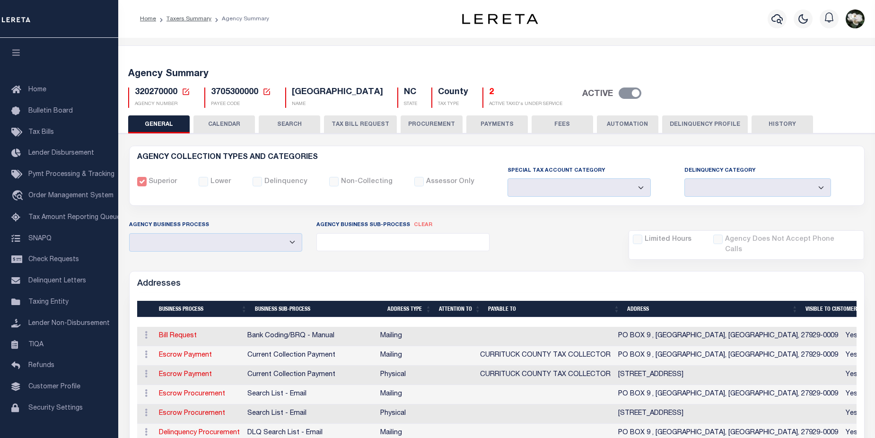
click at [424, 122] on button "PROCUREMENT" at bounding box center [431, 124] width 62 height 18
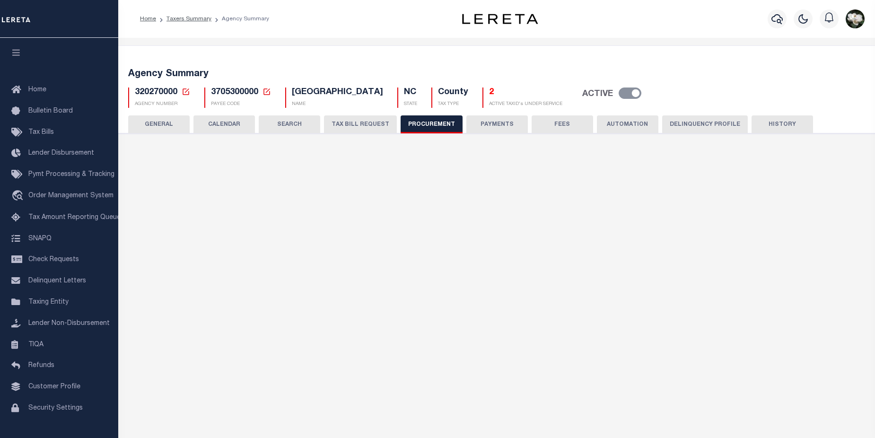
type input "$9,900"
select select "1"
select select "4"
checkbox input "true"
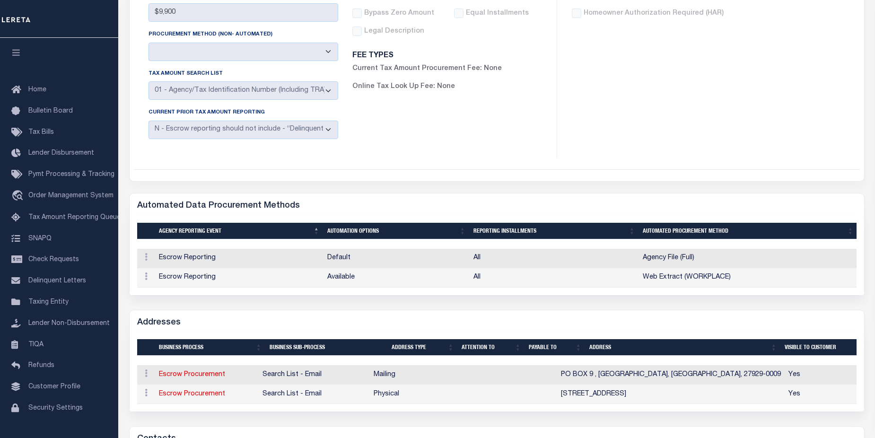
scroll to position [49, 0]
